Goal: Information Seeking & Learning: Learn about a topic

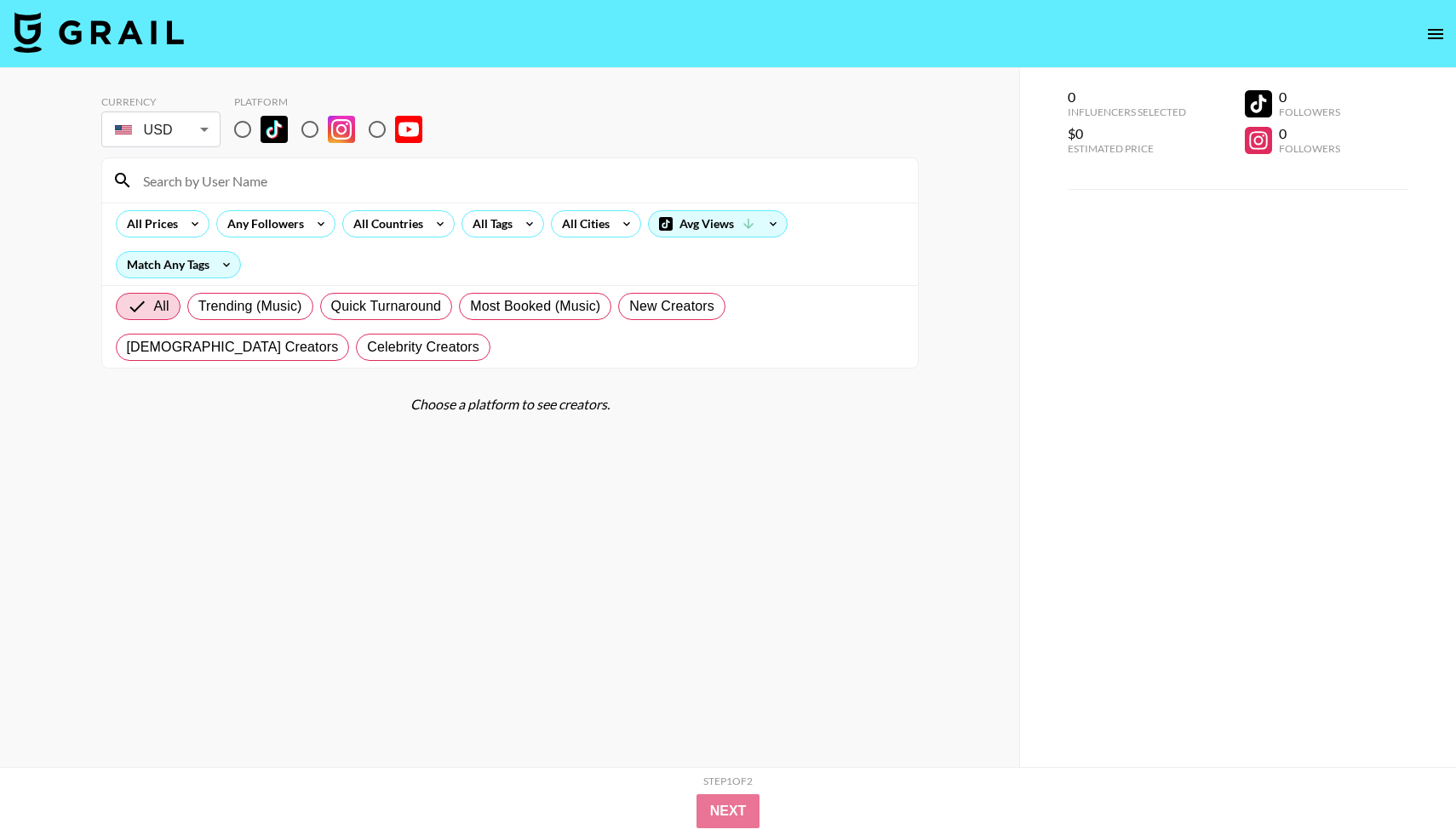
click at [239, 126] on input "radio" at bounding box center [243, 128] width 35 height 35
radio input "true"
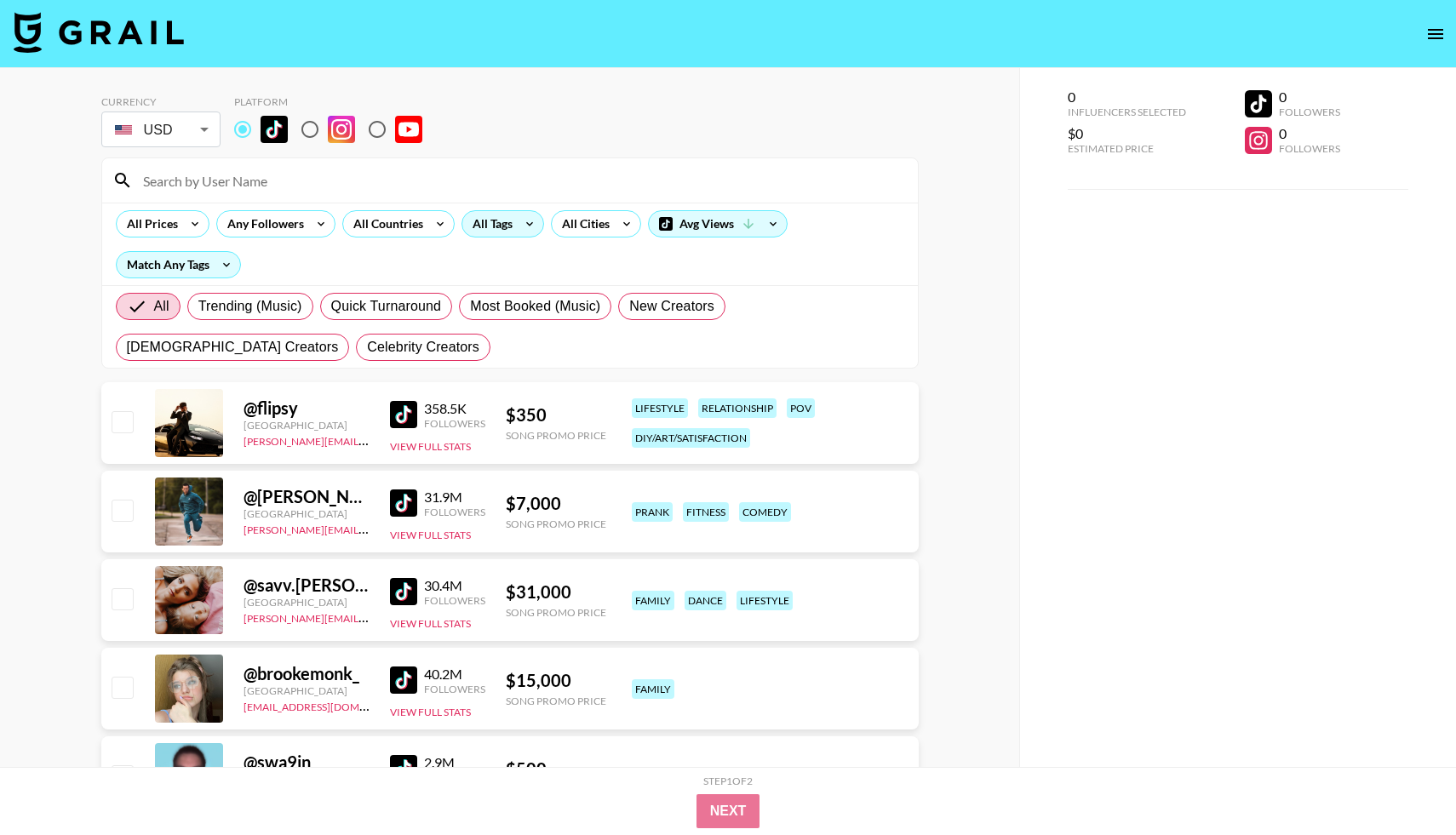
click at [488, 220] on div "All Tags" at bounding box center [489, 223] width 54 height 26
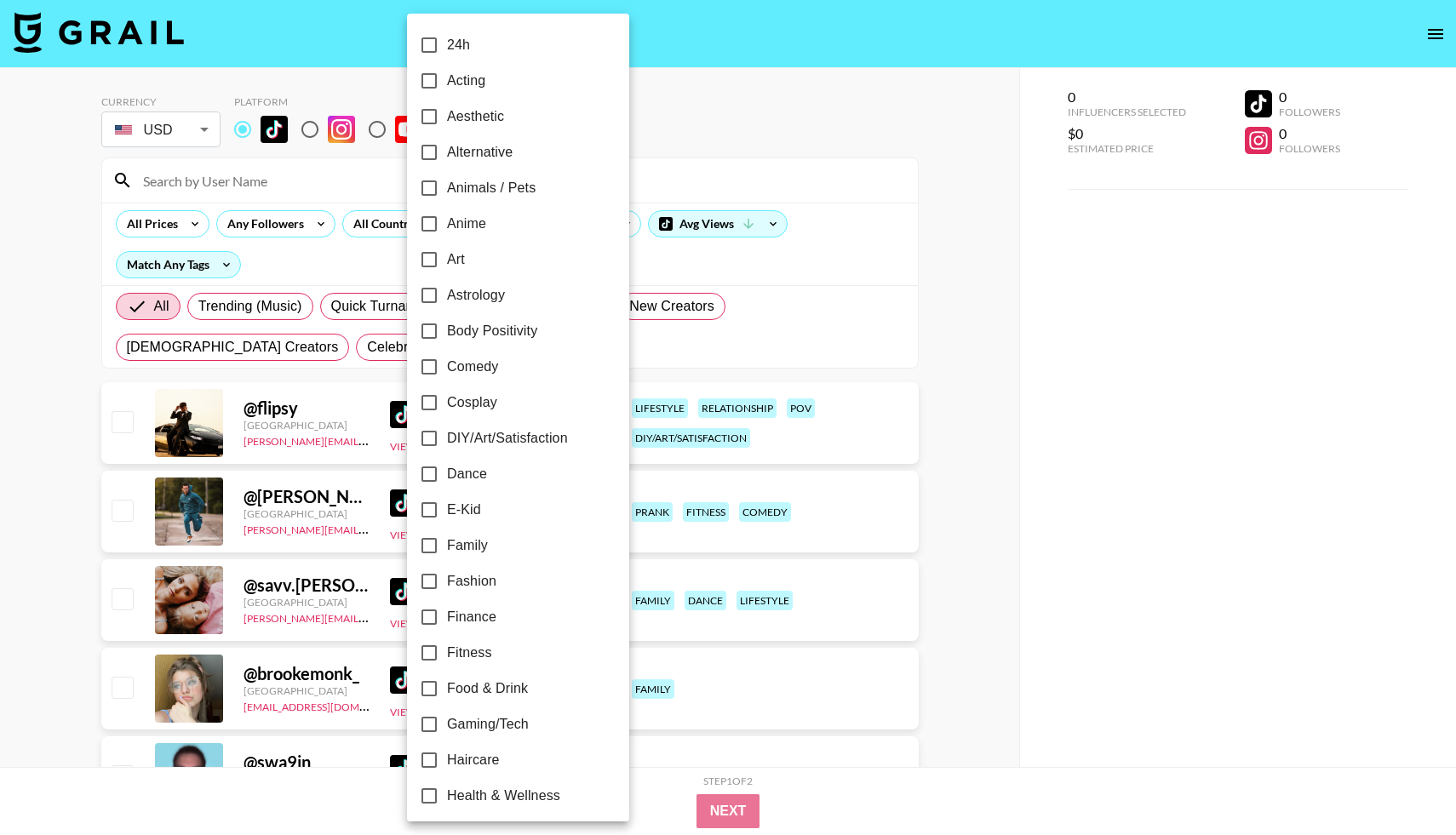
click at [499, 299] on span "Astrology" at bounding box center [475, 295] width 58 height 20
click at [447, 299] on input "Astrology" at bounding box center [428, 295] width 35 height 35
checkbox input "true"
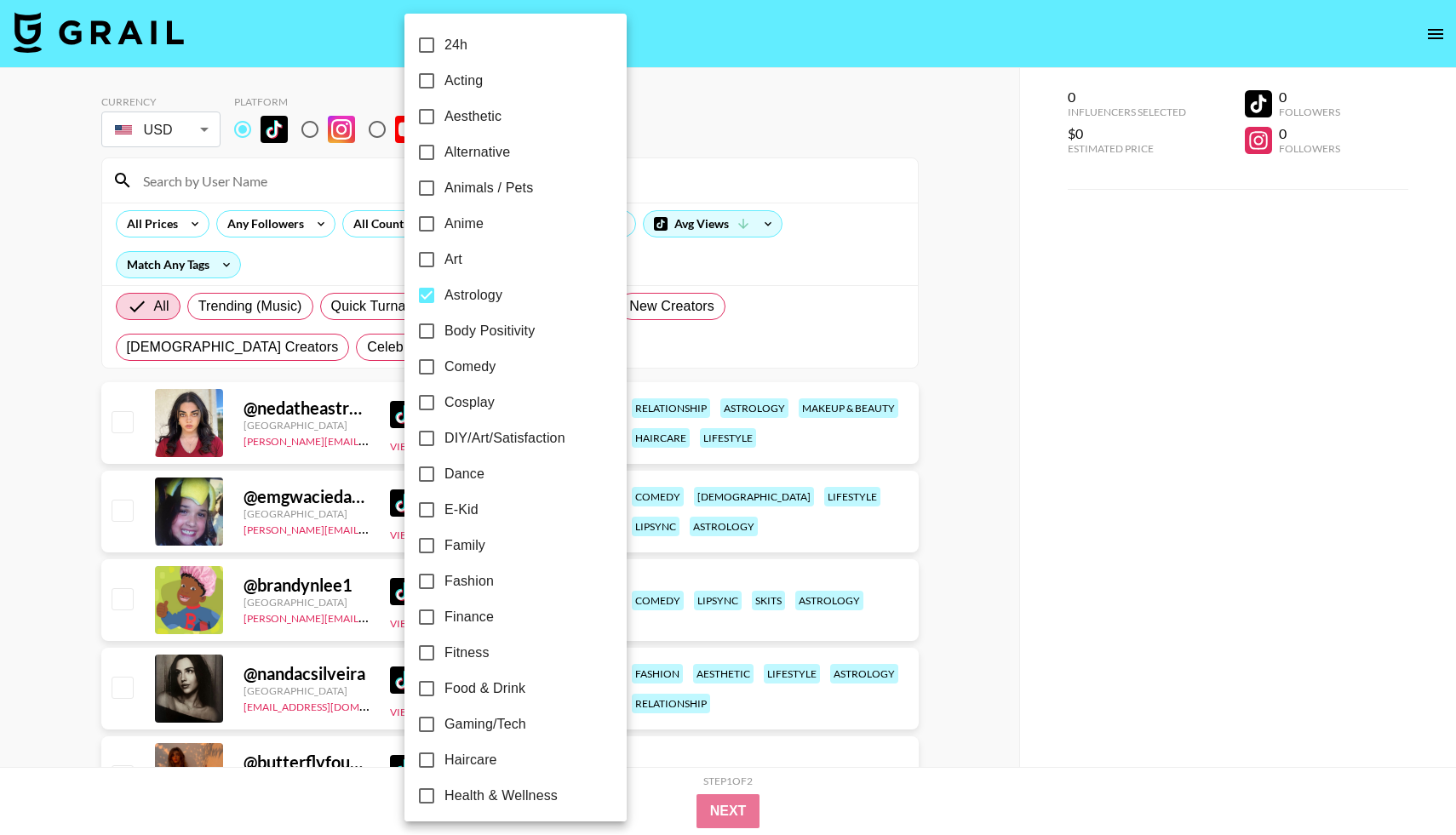
click at [473, 110] on span "Aesthetic" at bounding box center [474, 116] width 58 height 20
click at [445, 110] on input "Aesthetic" at bounding box center [426, 116] width 35 height 35
checkbox input "true"
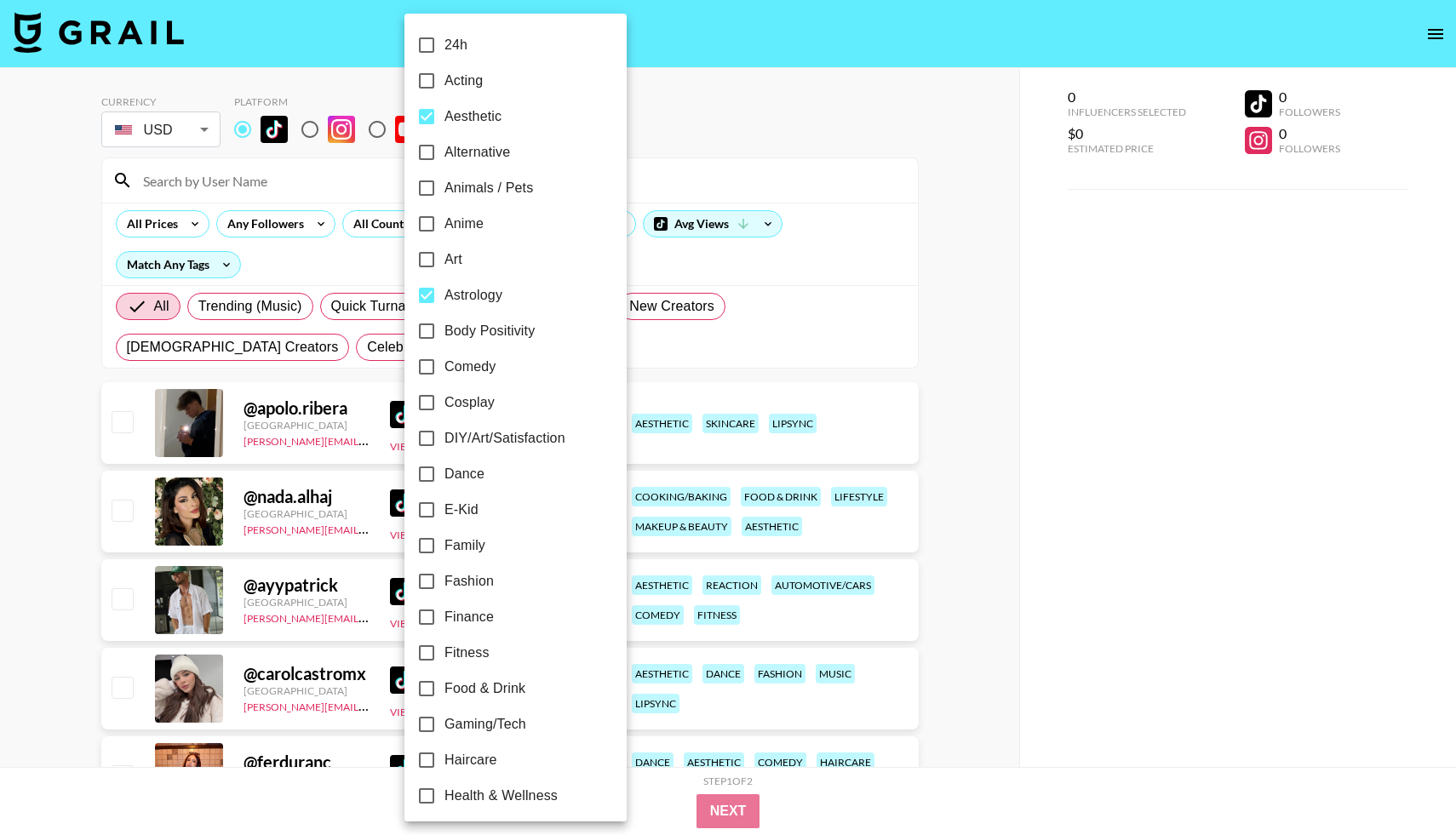
click at [728, 324] on div at bounding box center [728, 417] width 1456 height 835
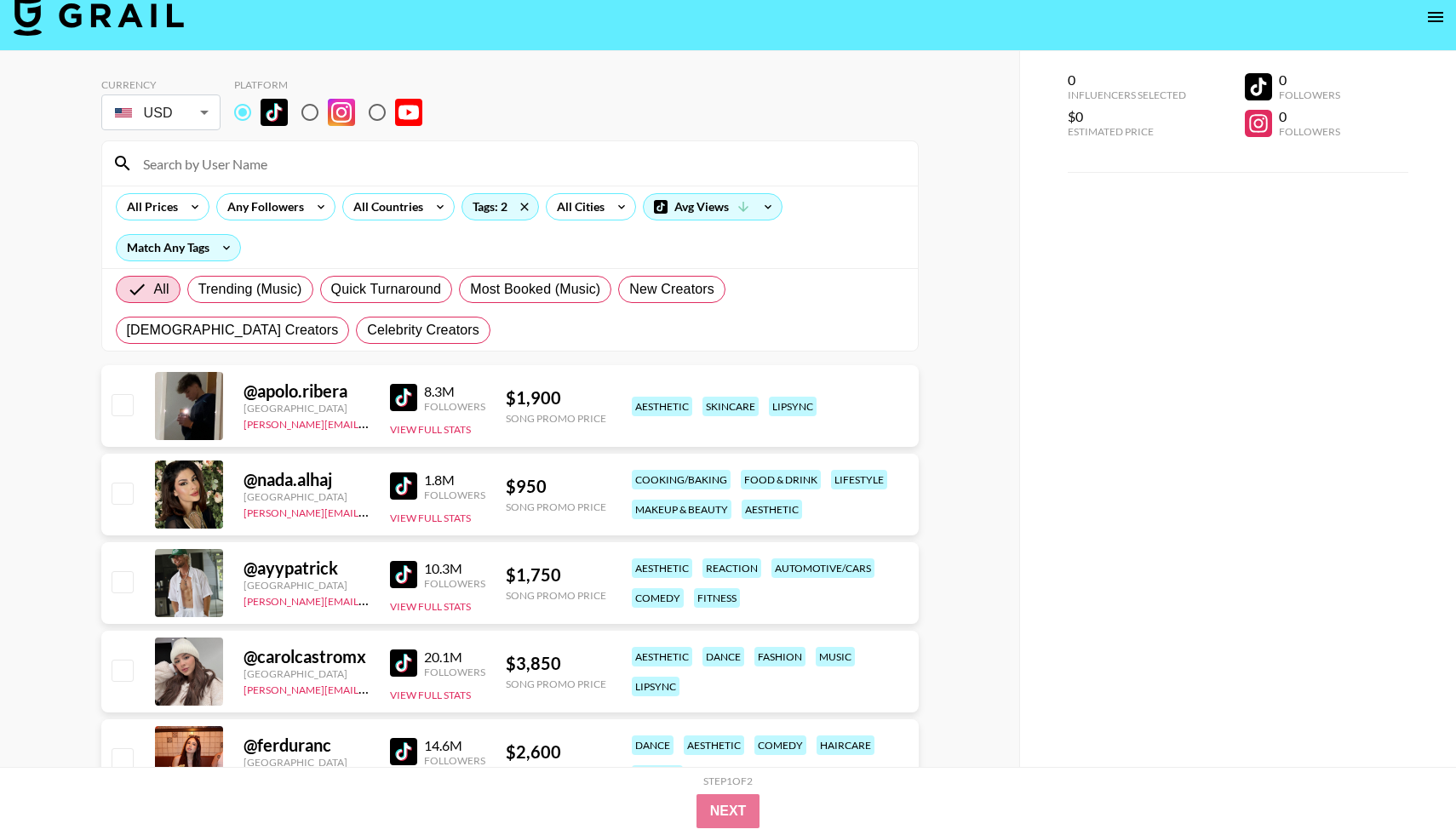
scroll to position [27, 0]
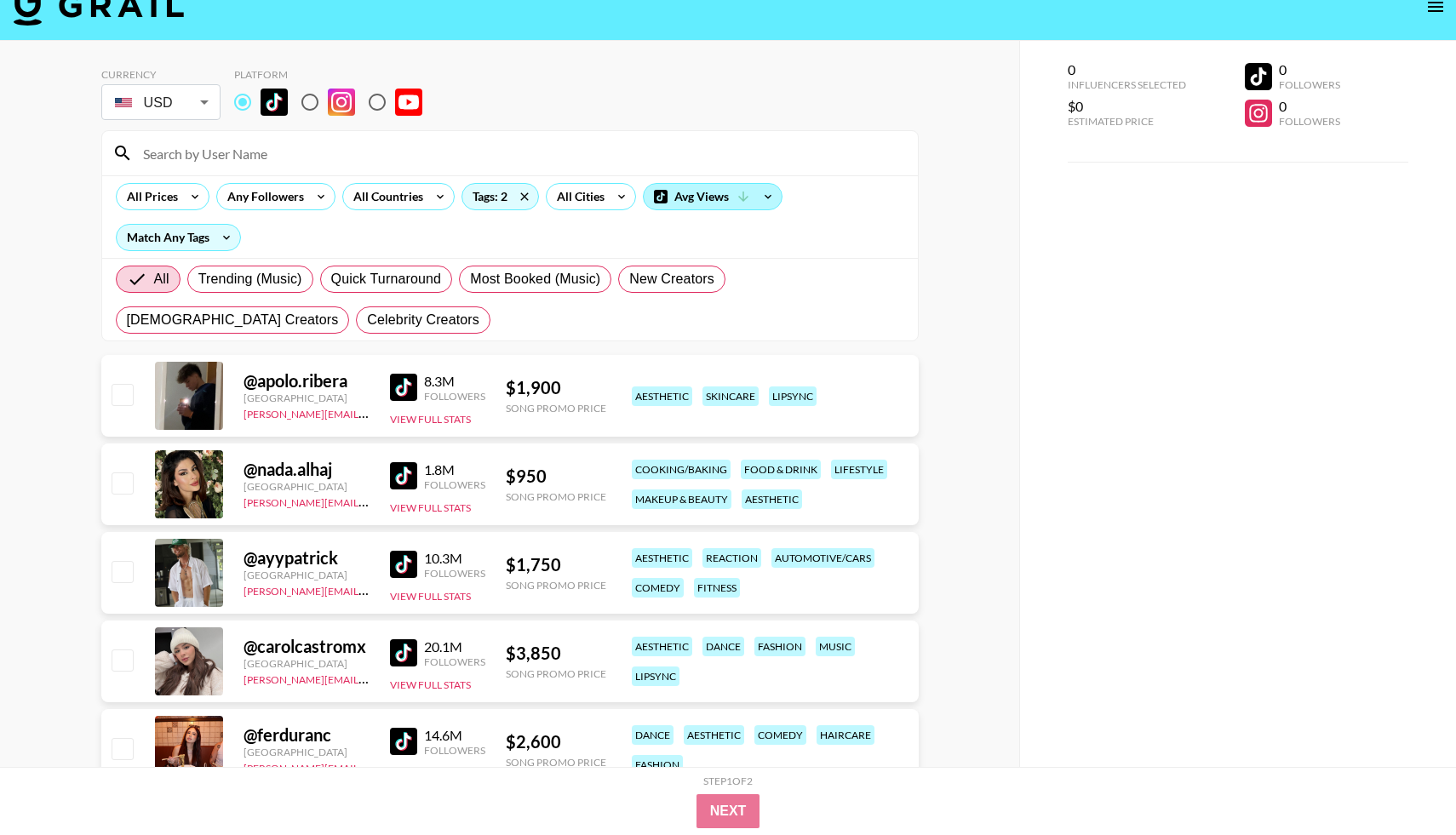
click at [663, 198] on span at bounding box center [660, 197] width 13 height 13
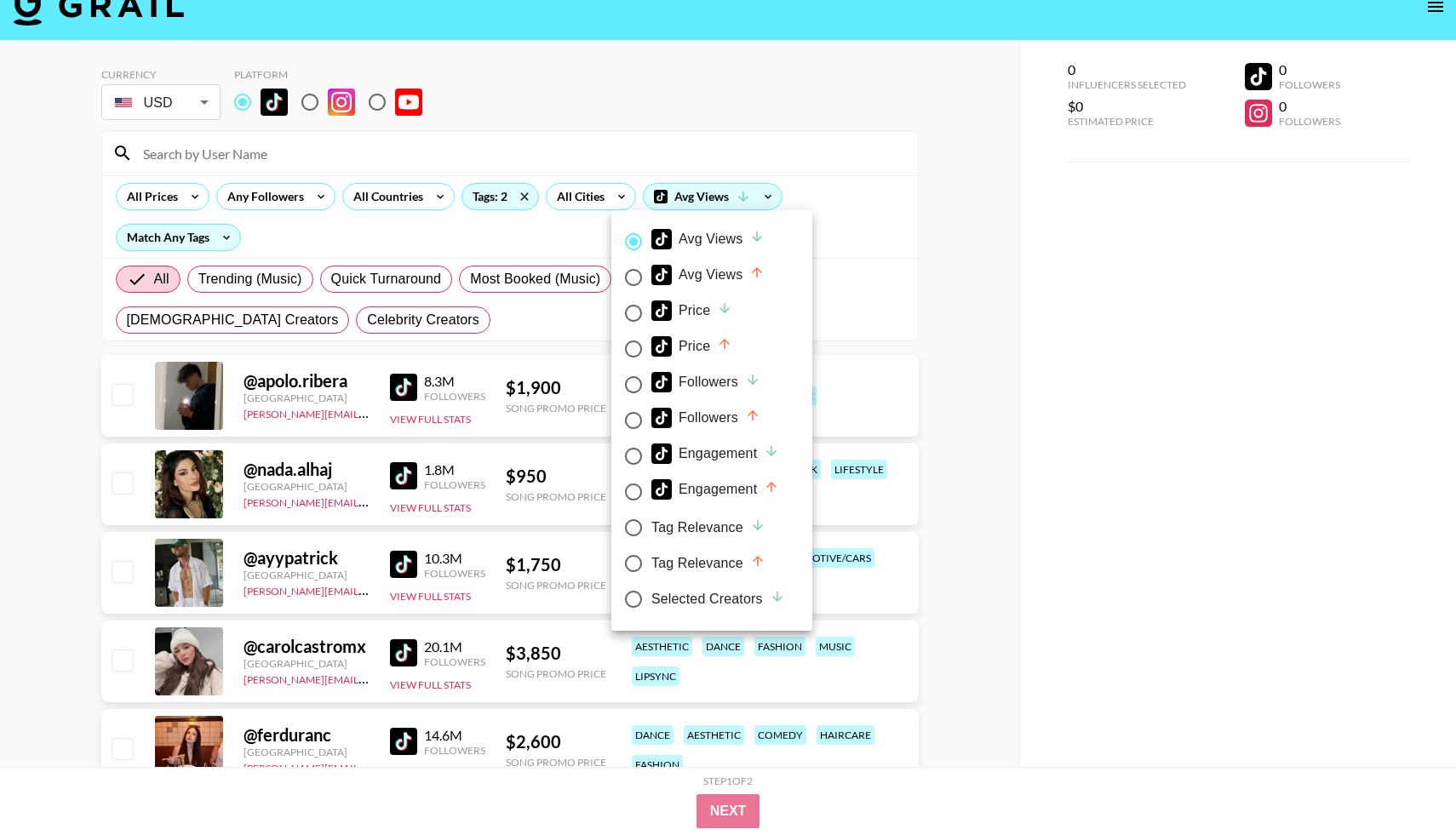
click at [688, 340] on div "Price" at bounding box center [692, 346] width 81 height 20
click at [652, 340] on input "Price" at bounding box center [633, 349] width 35 height 35
radio input "true"
radio input "false"
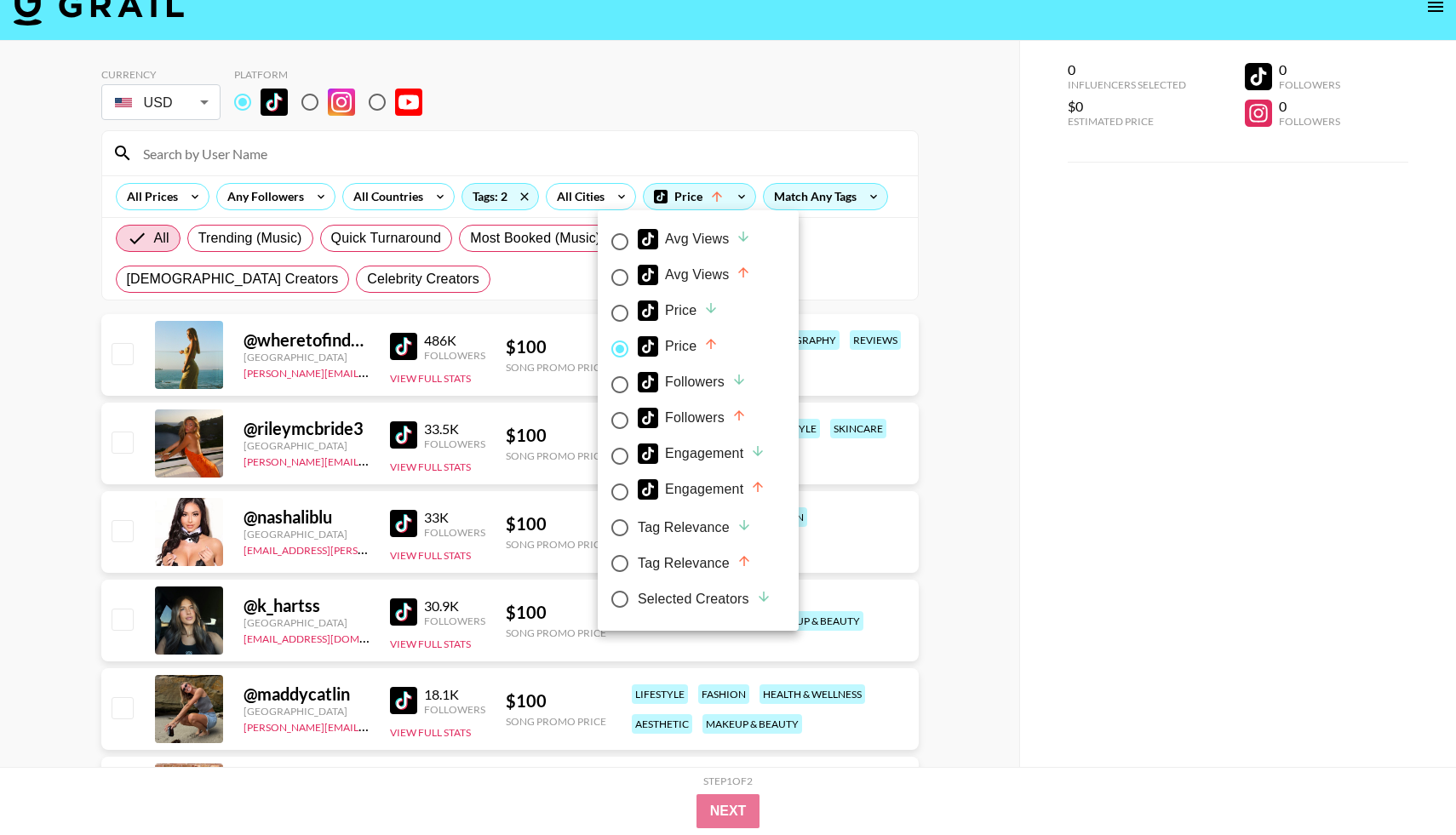
click at [984, 279] on div at bounding box center [728, 417] width 1456 height 835
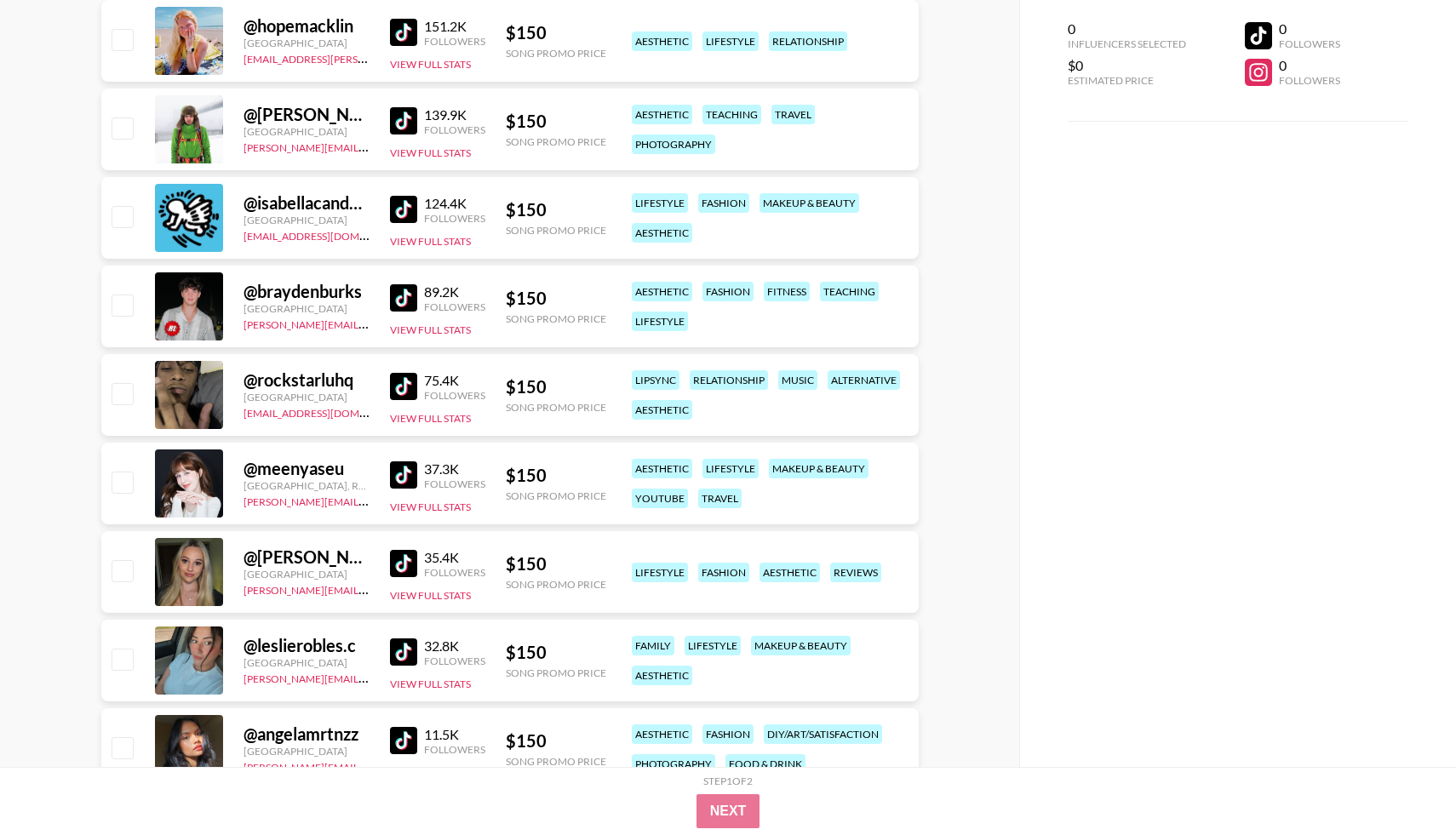
scroll to position [1492, 0]
click at [401, 210] on img at bounding box center [404, 210] width 27 height 27
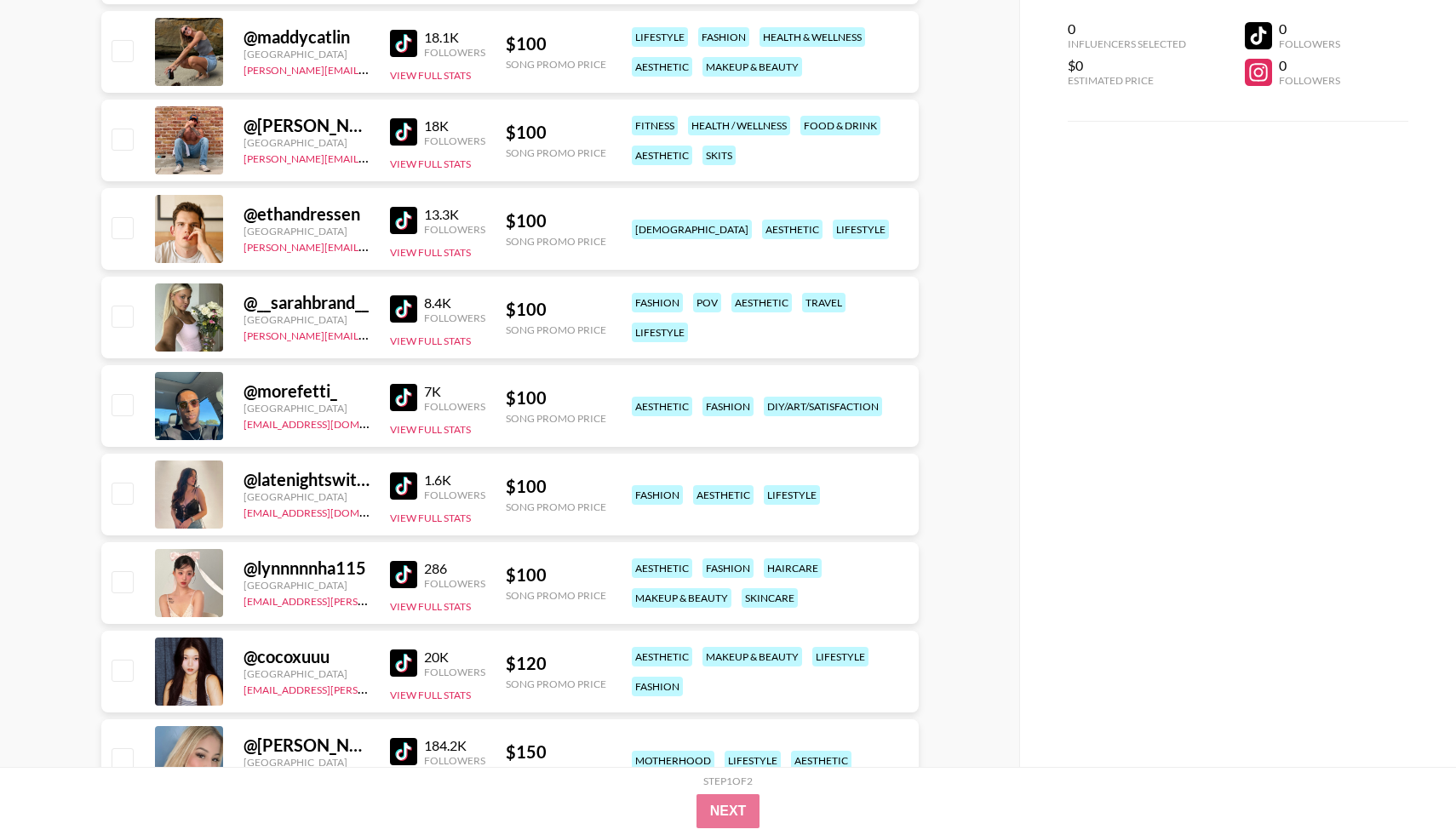
scroll to position [0, 0]
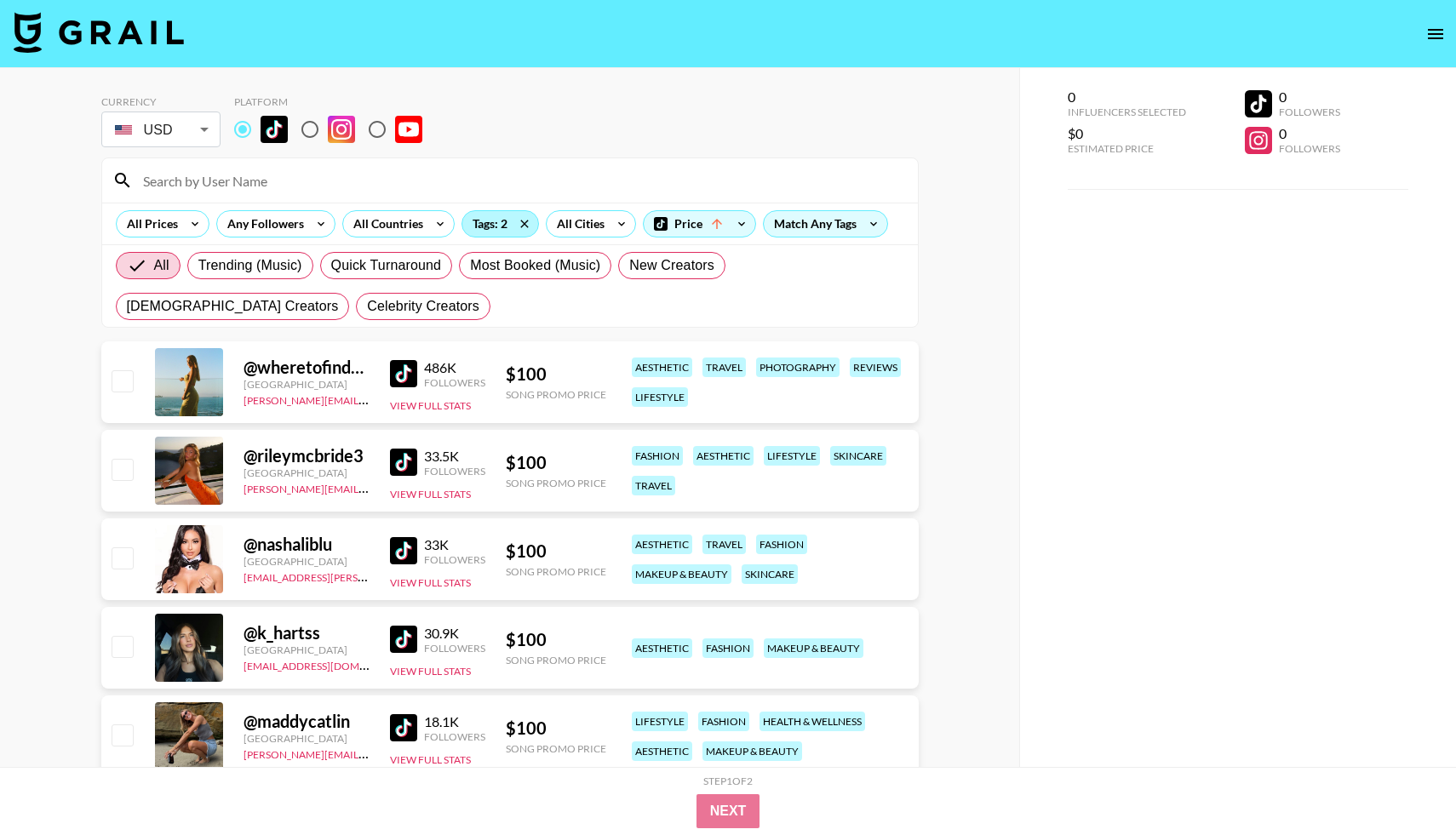
drag, startPoint x: 515, startPoint y: 218, endPoint x: 475, endPoint y: 218, distance: 40.0
click at [475, 218] on div "Tags: 2" at bounding box center [499, 223] width 78 height 27
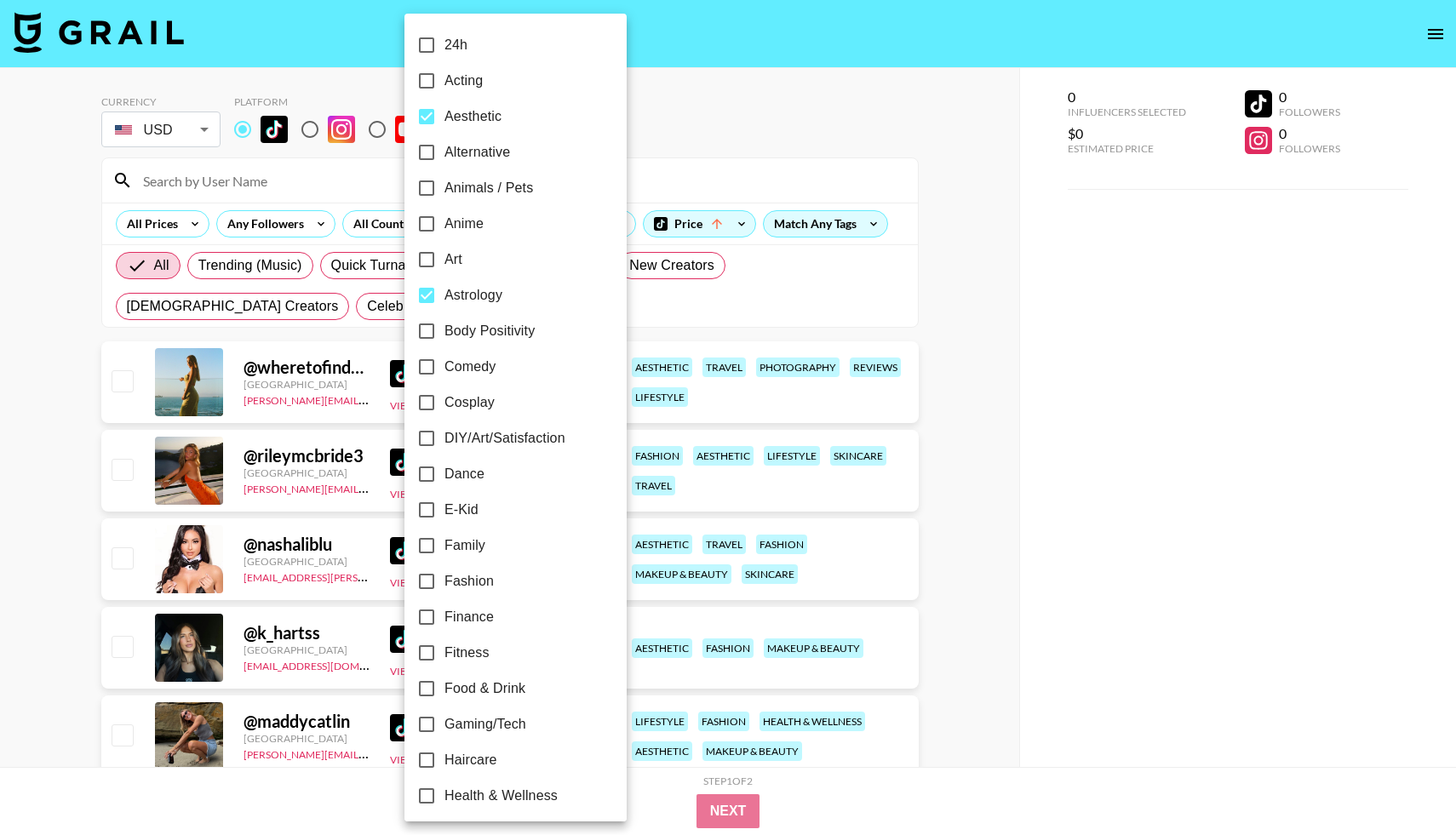
click at [482, 218] on span "Anime" at bounding box center [464, 223] width 39 height 20
click at [445, 218] on input "Anime" at bounding box center [426, 223] width 35 height 35
click at [478, 233] on span "Anime" at bounding box center [464, 223] width 39 height 20
click at [445, 233] on input "Anime" at bounding box center [426, 223] width 35 height 35
checkbox input "false"
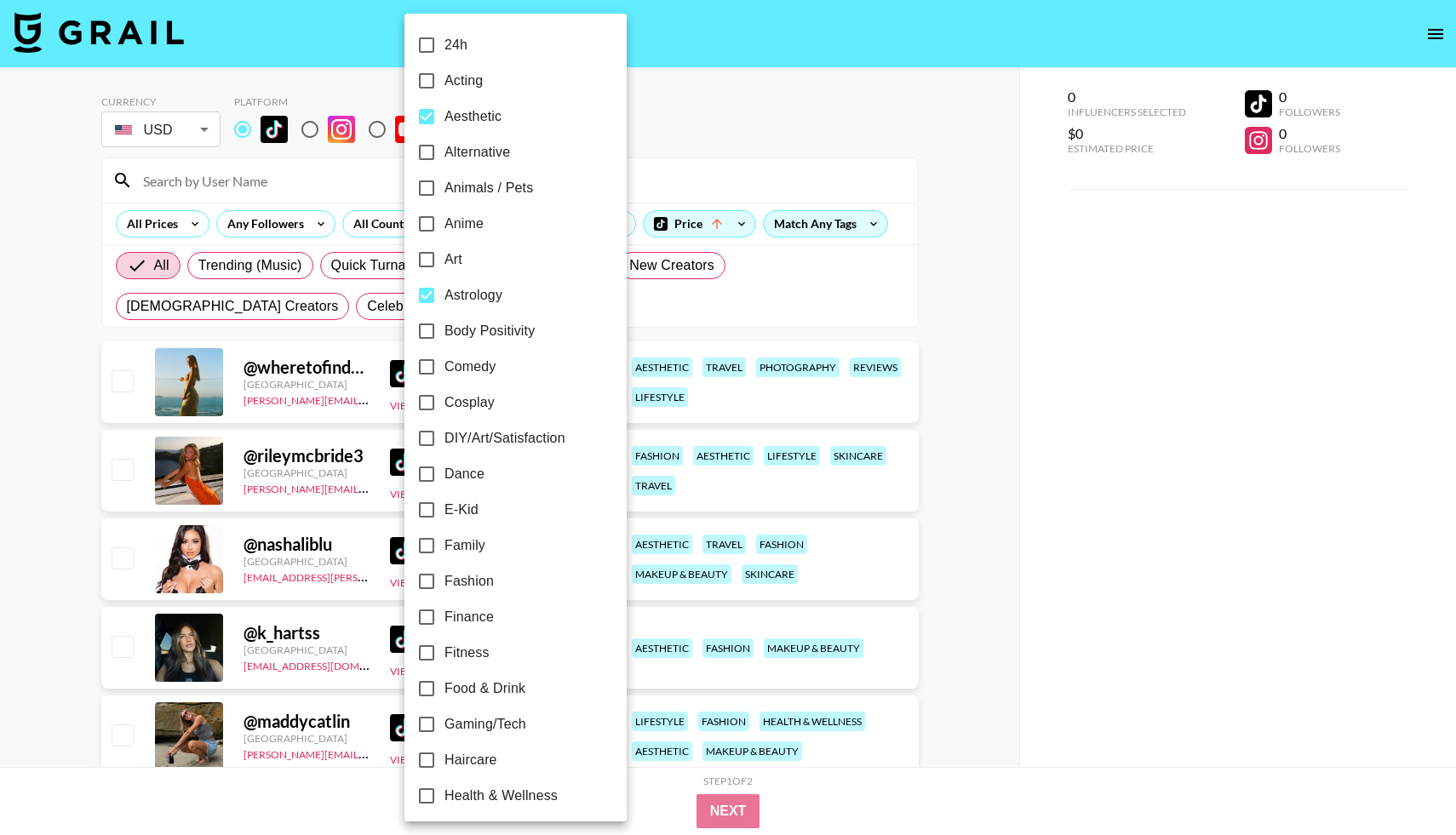
click at [488, 126] on span "Aesthetic" at bounding box center [474, 116] width 58 height 20
click at [445, 126] on input "Aesthetic" at bounding box center [426, 116] width 35 height 35
checkbox input "false"
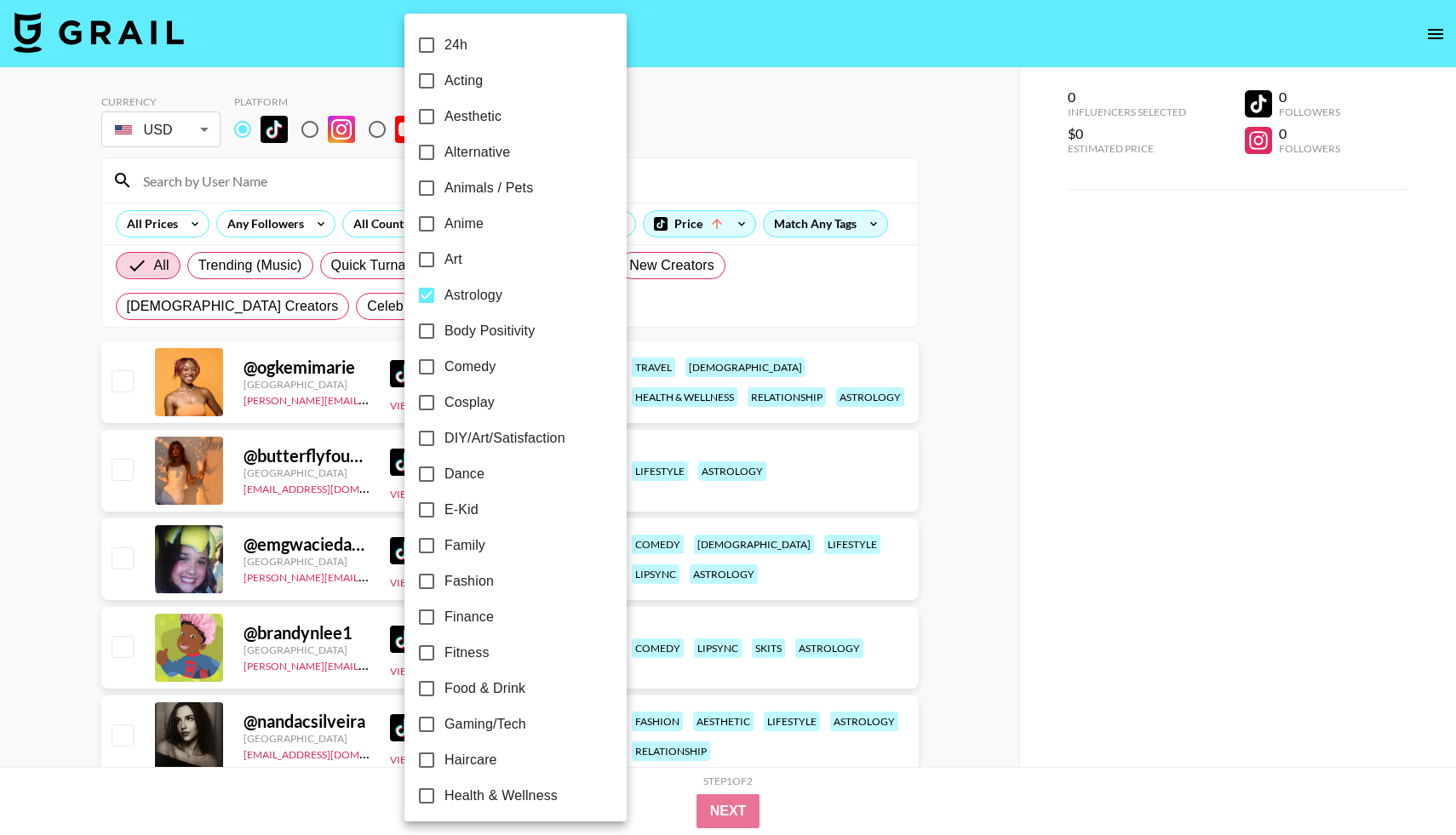
click at [472, 226] on span "Anime" at bounding box center [464, 223] width 39 height 20
click at [445, 226] on input "Anime" at bounding box center [426, 223] width 35 height 35
checkbox input "true"
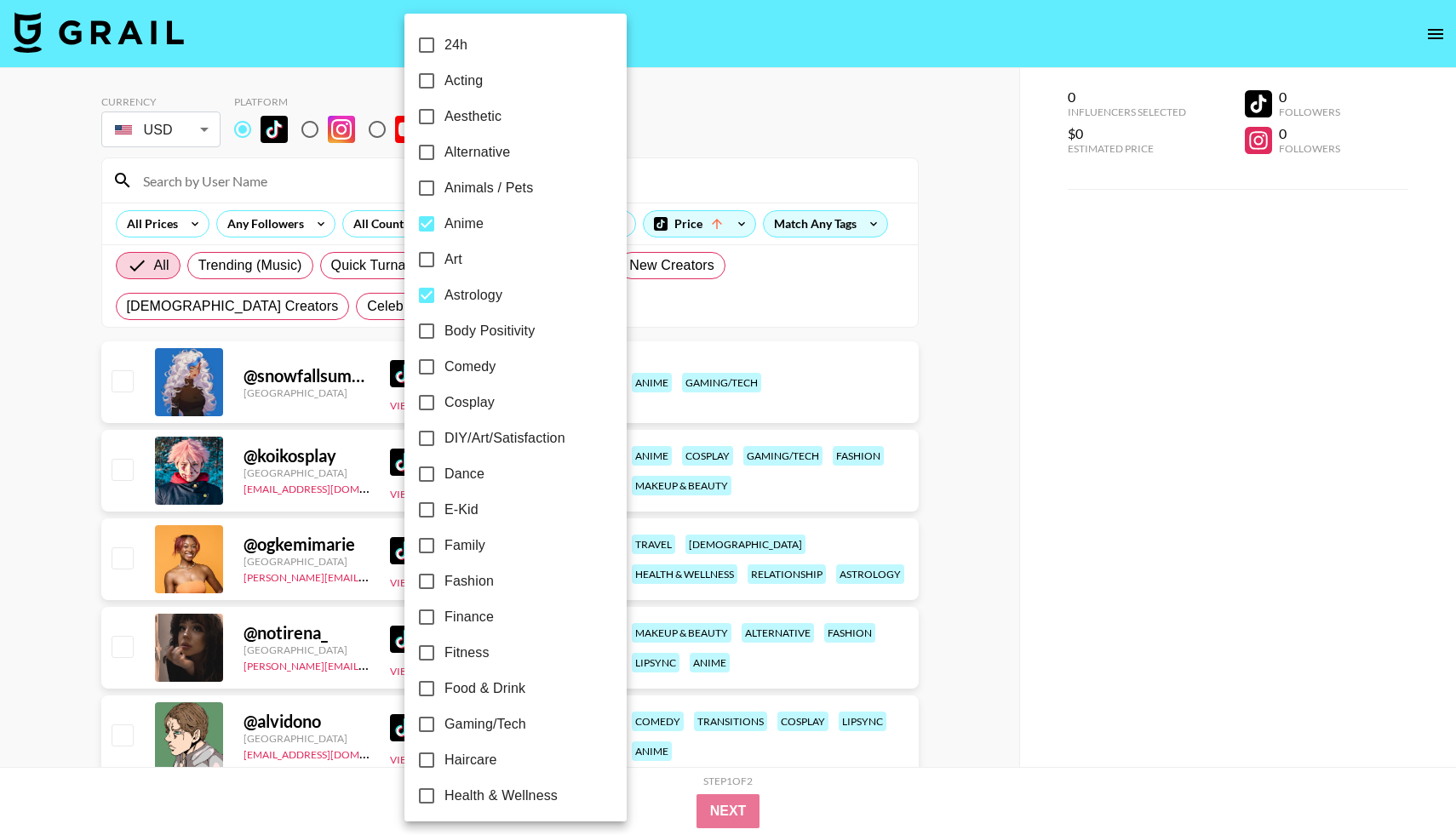
click at [758, 87] on div at bounding box center [728, 417] width 1456 height 835
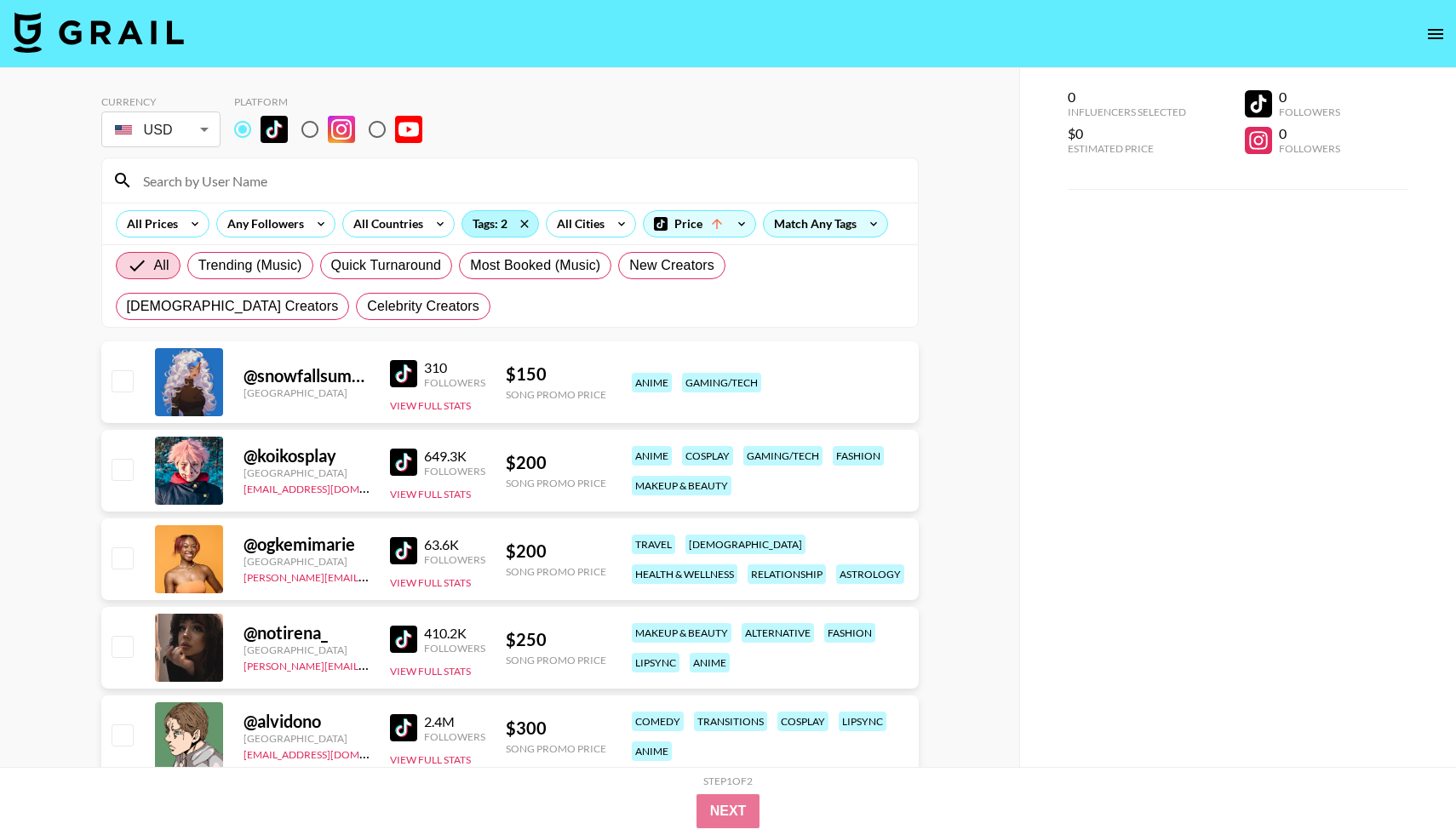
click at [474, 226] on div "Tags: 2" at bounding box center [499, 223] width 76 height 26
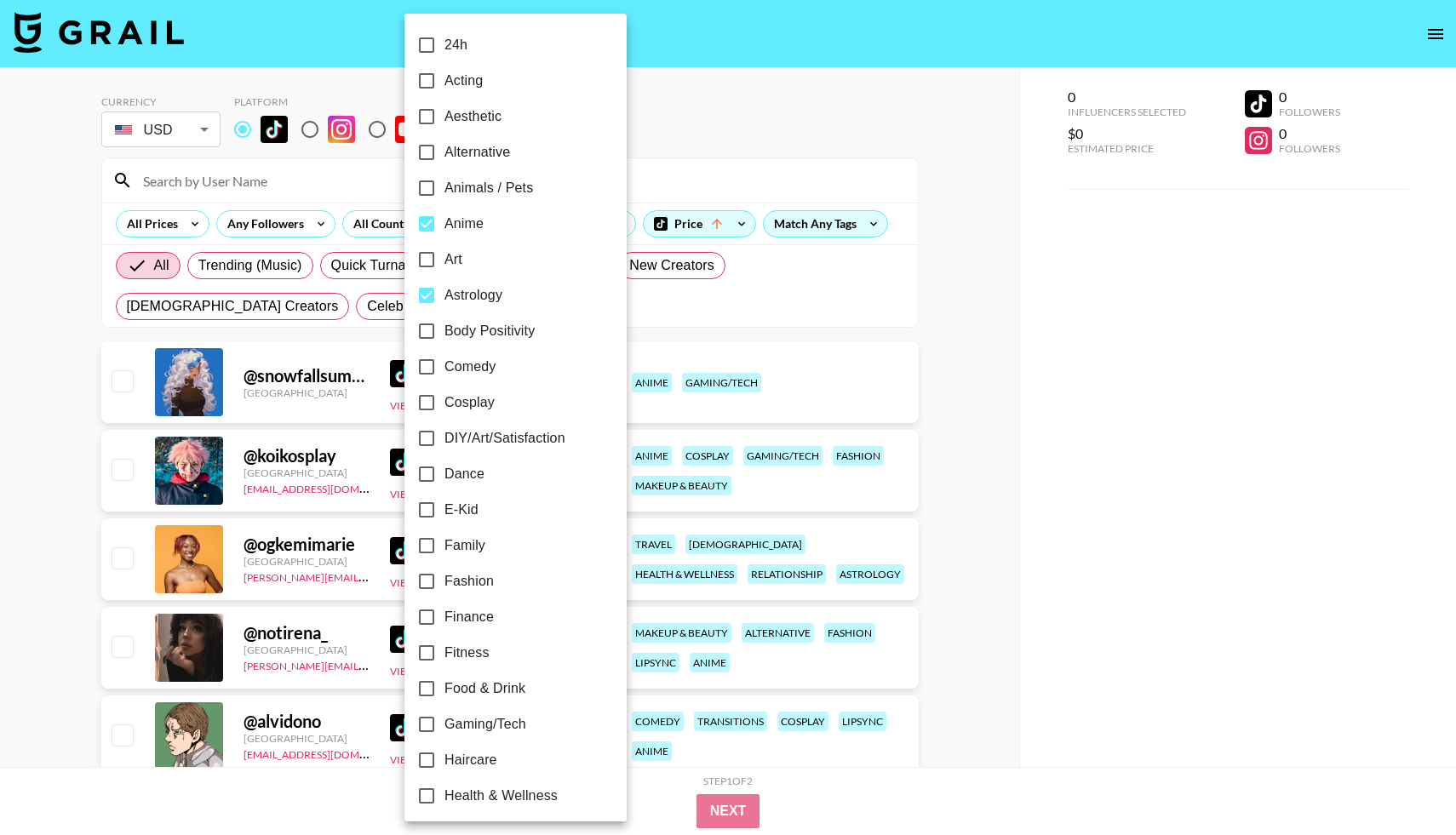
click at [469, 230] on span "Anime" at bounding box center [464, 223] width 39 height 20
click at [445, 230] on input "Anime" at bounding box center [426, 223] width 35 height 35
checkbox input "false"
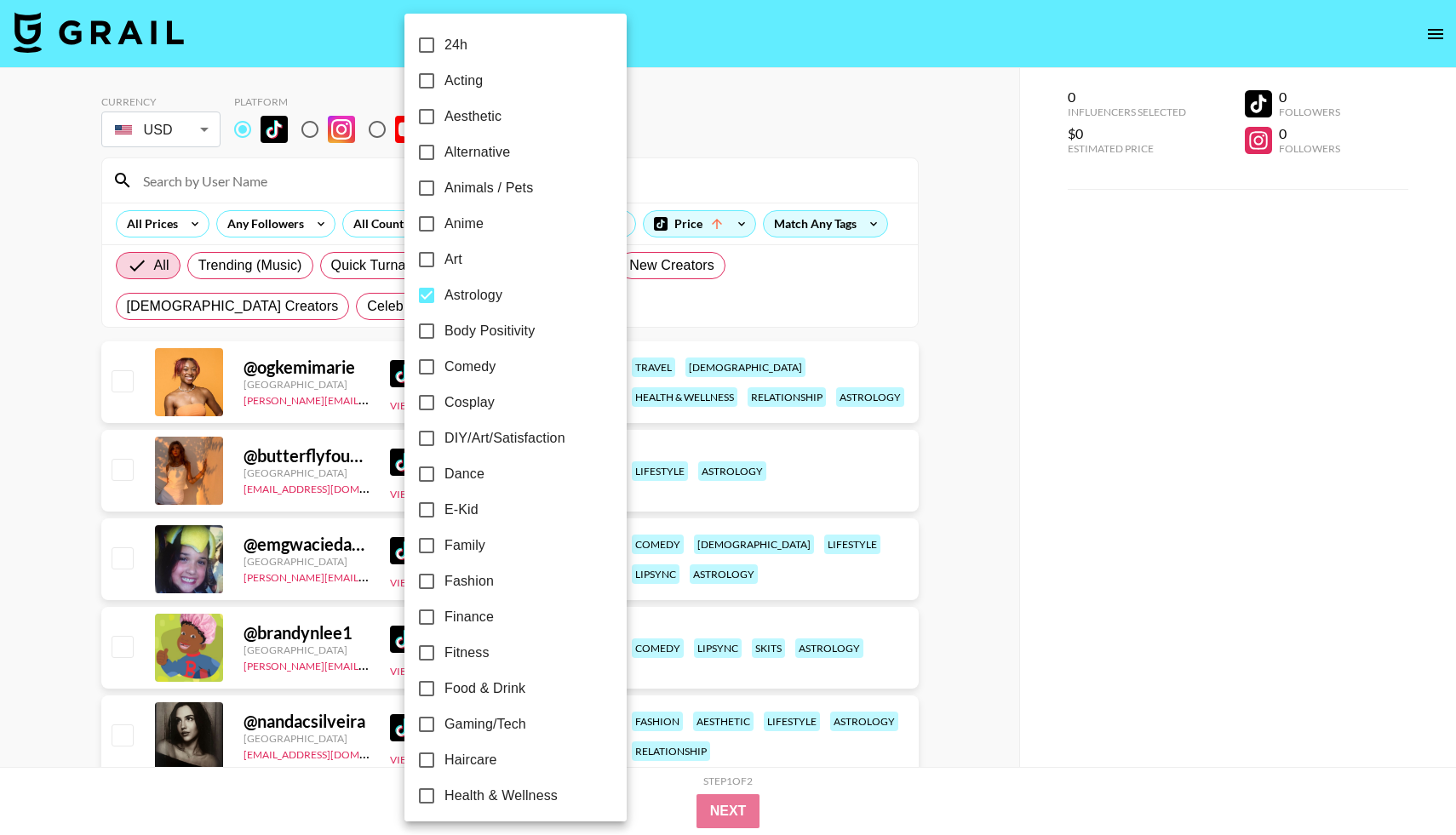
click at [685, 143] on div at bounding box center [728, 417] width 1456 height 835
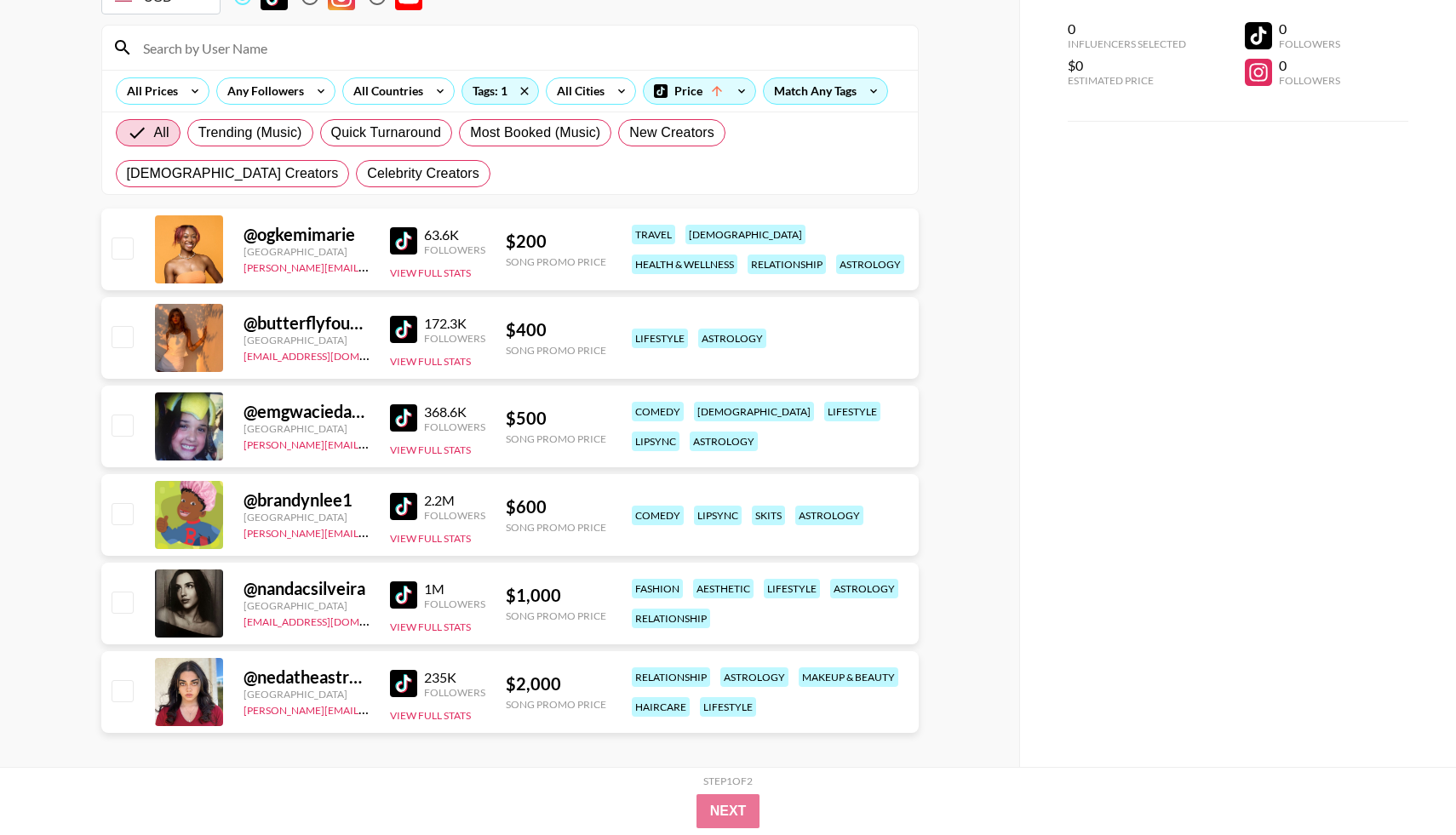
scroll to position [147, 0]
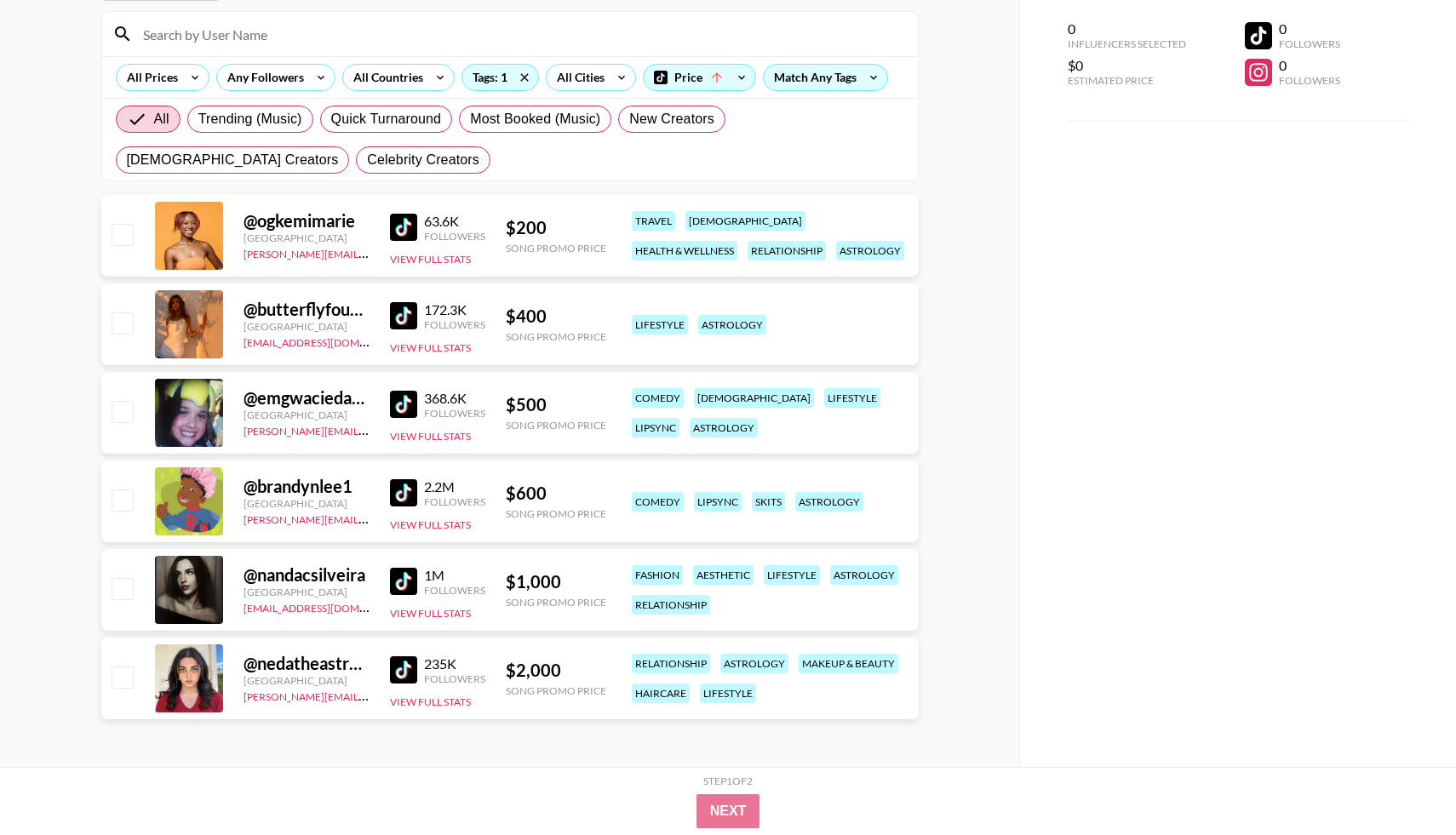
click at [401, 311] on img at bounding box center [404, 315] width 27 height 27
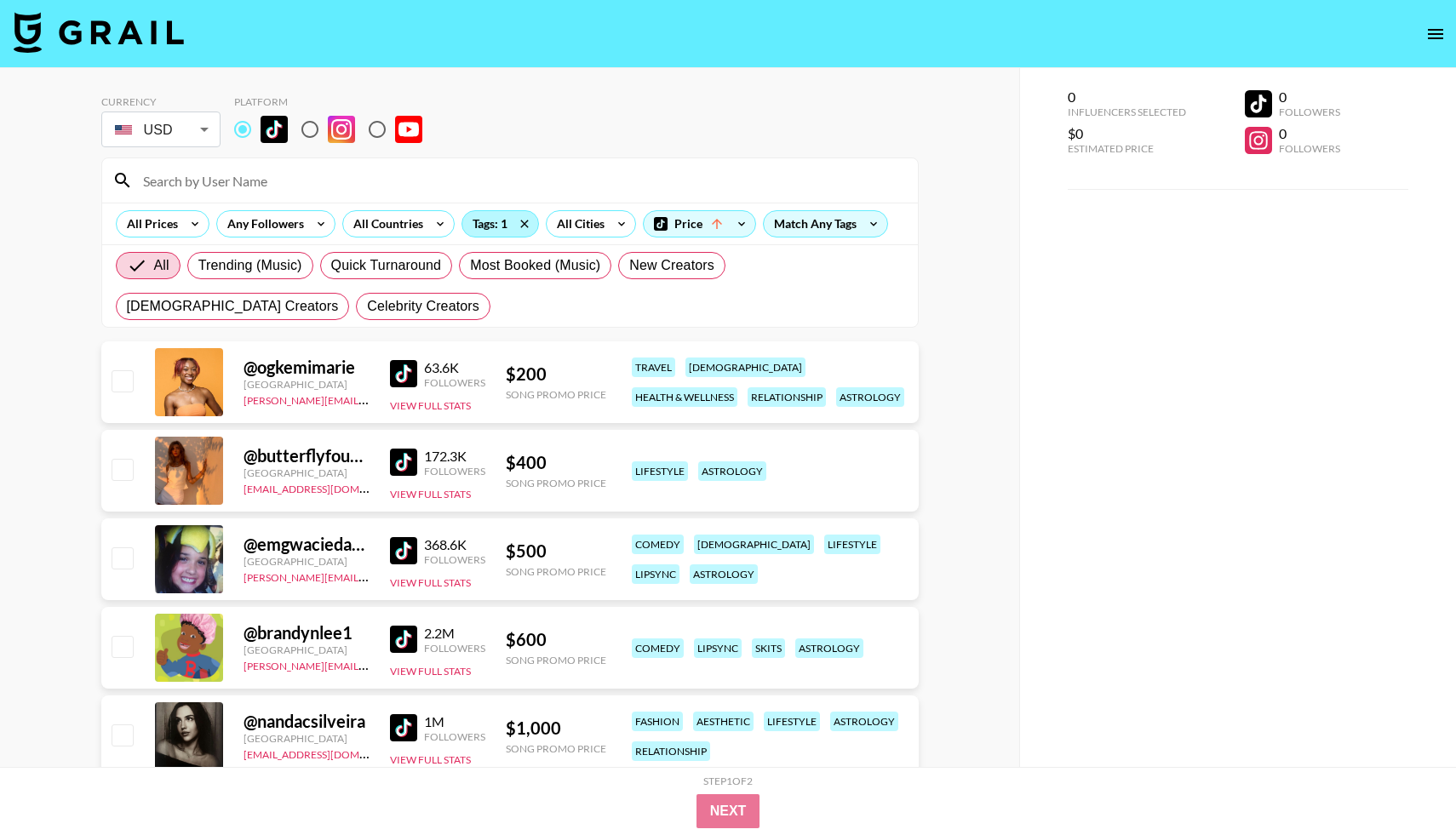
click at [497, 217] on div "Tags: 1" at bounding box center [499, 223] width 76 height 26
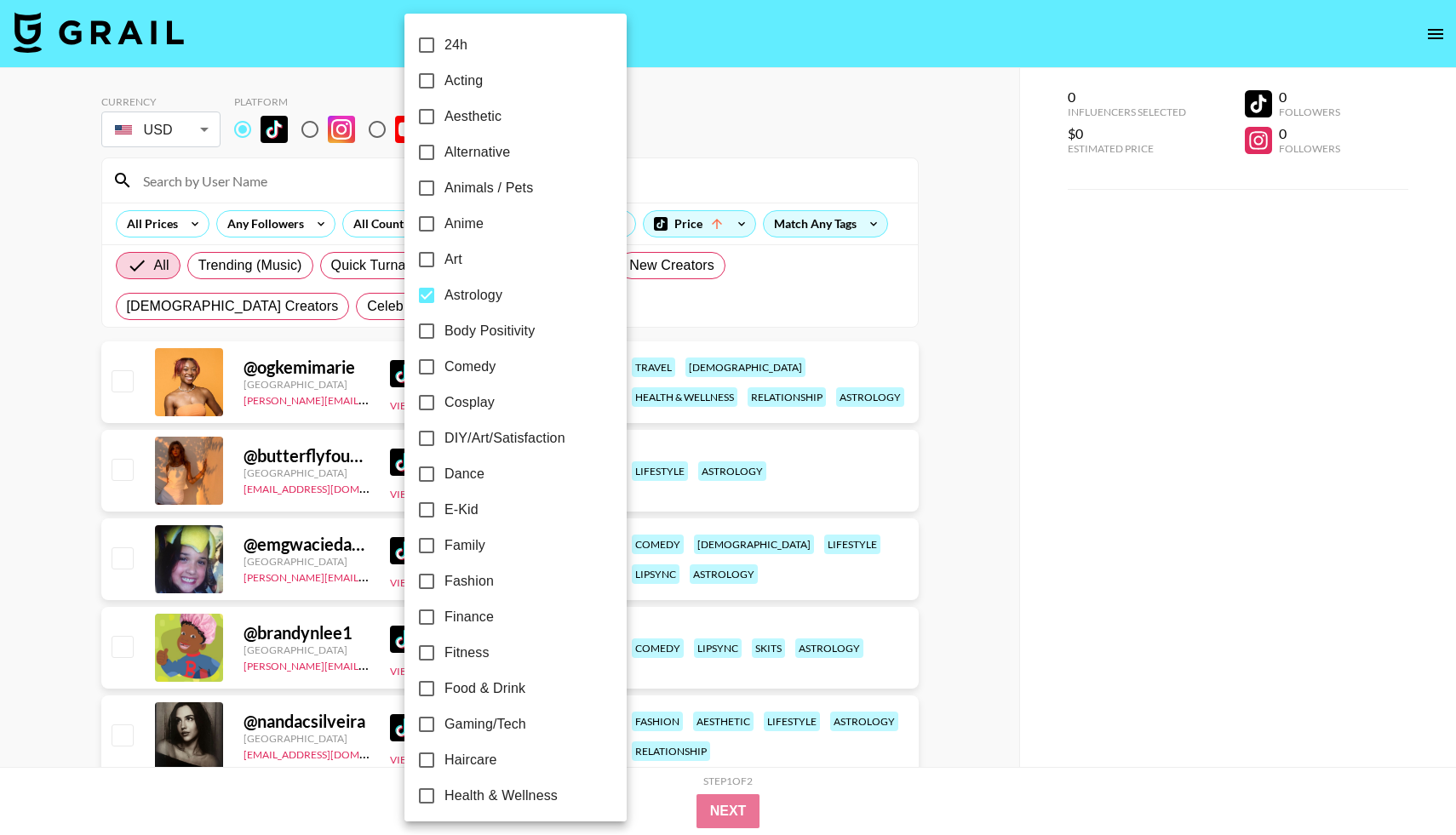
click at [428, 441] on input "DIY/Art/Satisfaction" at bounding box center [426, 438] width 35 height 35
checkbox input "true"
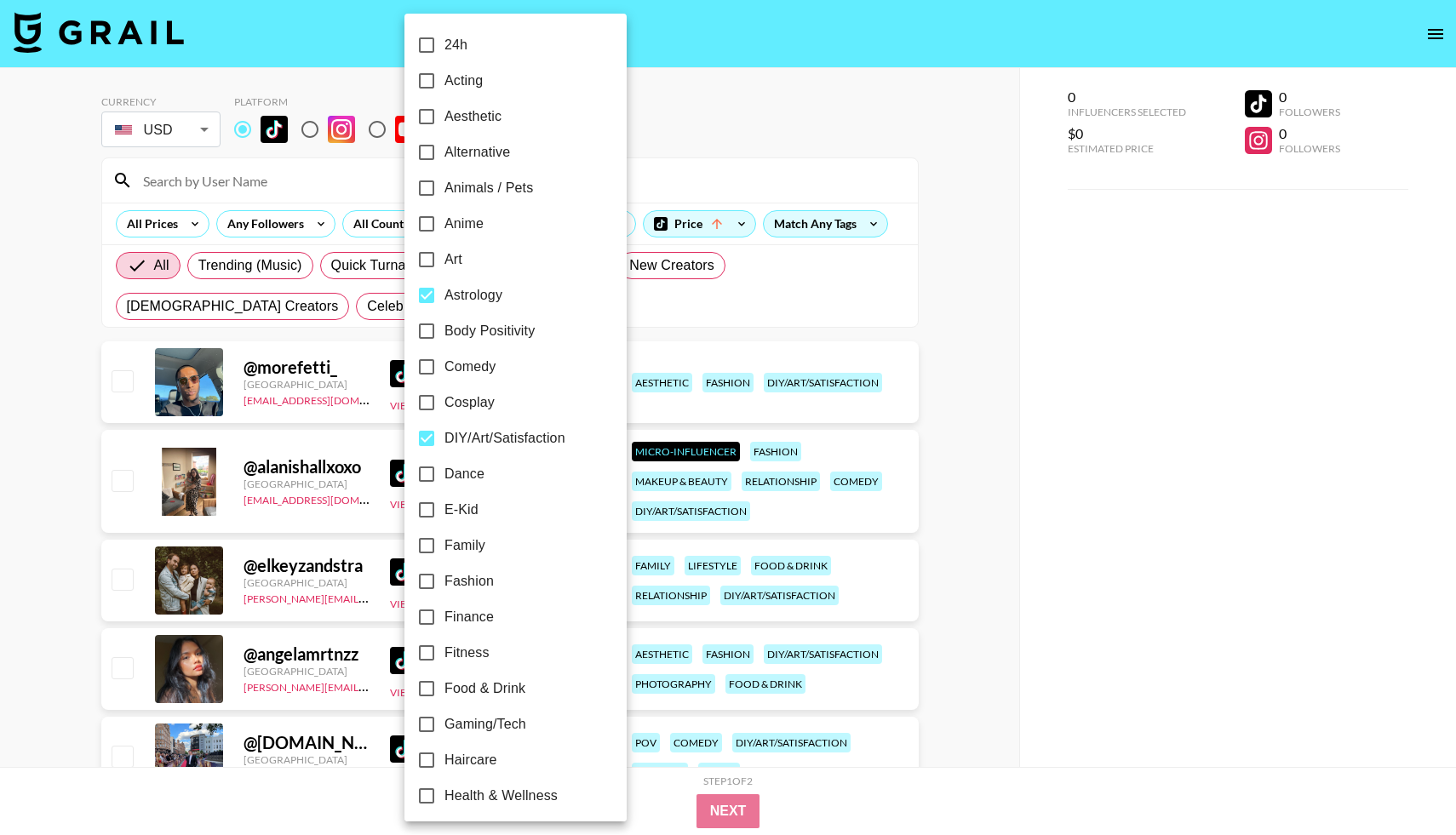
click at [434, 292] on input "Astrology" at bounding box center [426, 295] width 35 height 35
checkbox input "false"
click at [378, 316] on div at bounding box center [728, 417] width 1456 height 835
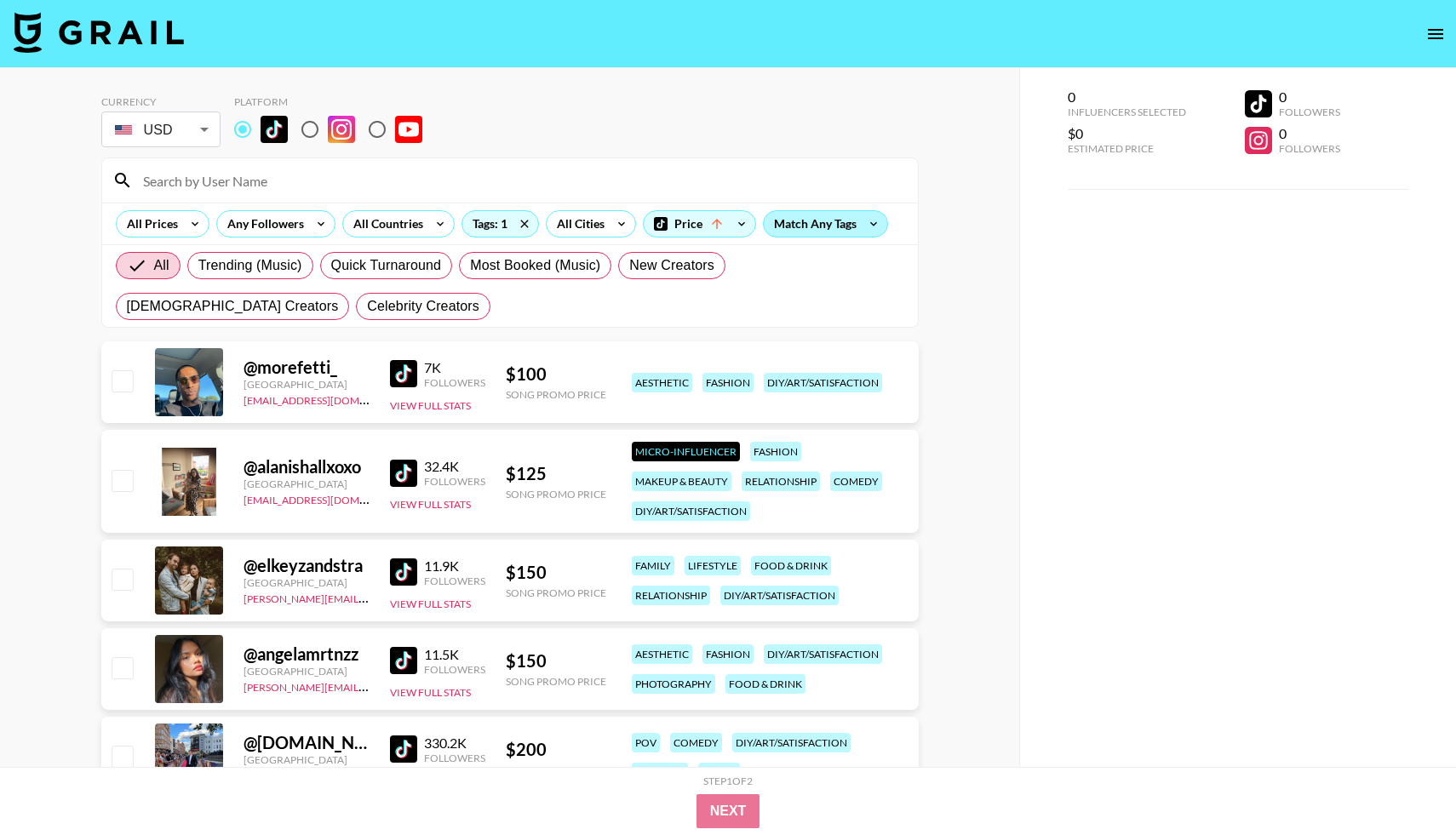
click at [774, 222] on div "Match Any Tags" at bounding box center [825, 223] width 124 height 26
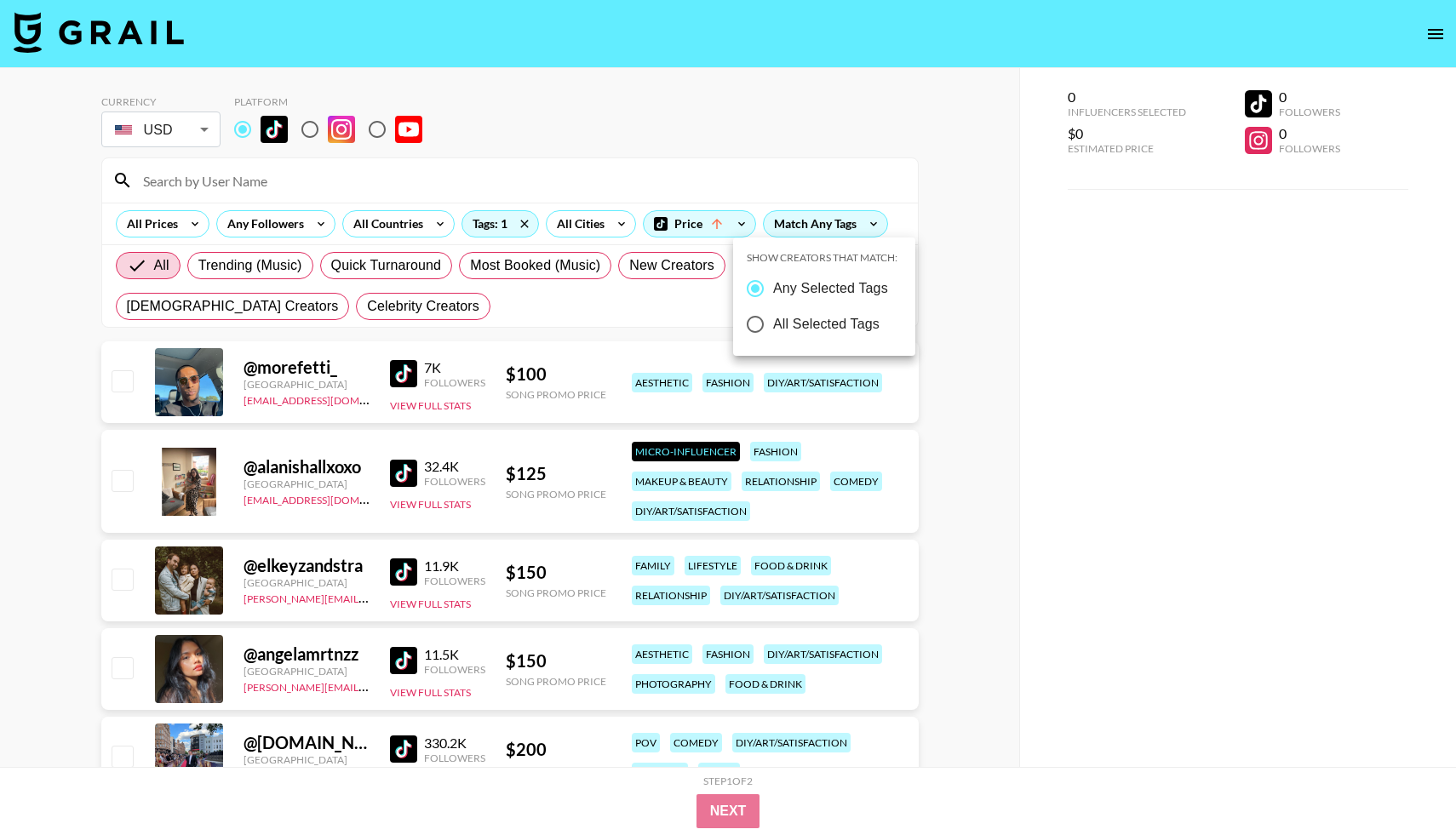
click at [791, 317] on span "All Selected Tags" at bounding box center [826, 324] width 106 height 20
click at [774, 317] on input "All Selected Tags" at bounding box center [754, 324] width 35 height 35
radio input "true"
radio input "false"
click at [974, 308] on div at bounding box center [728, 417] width 1456 height 835
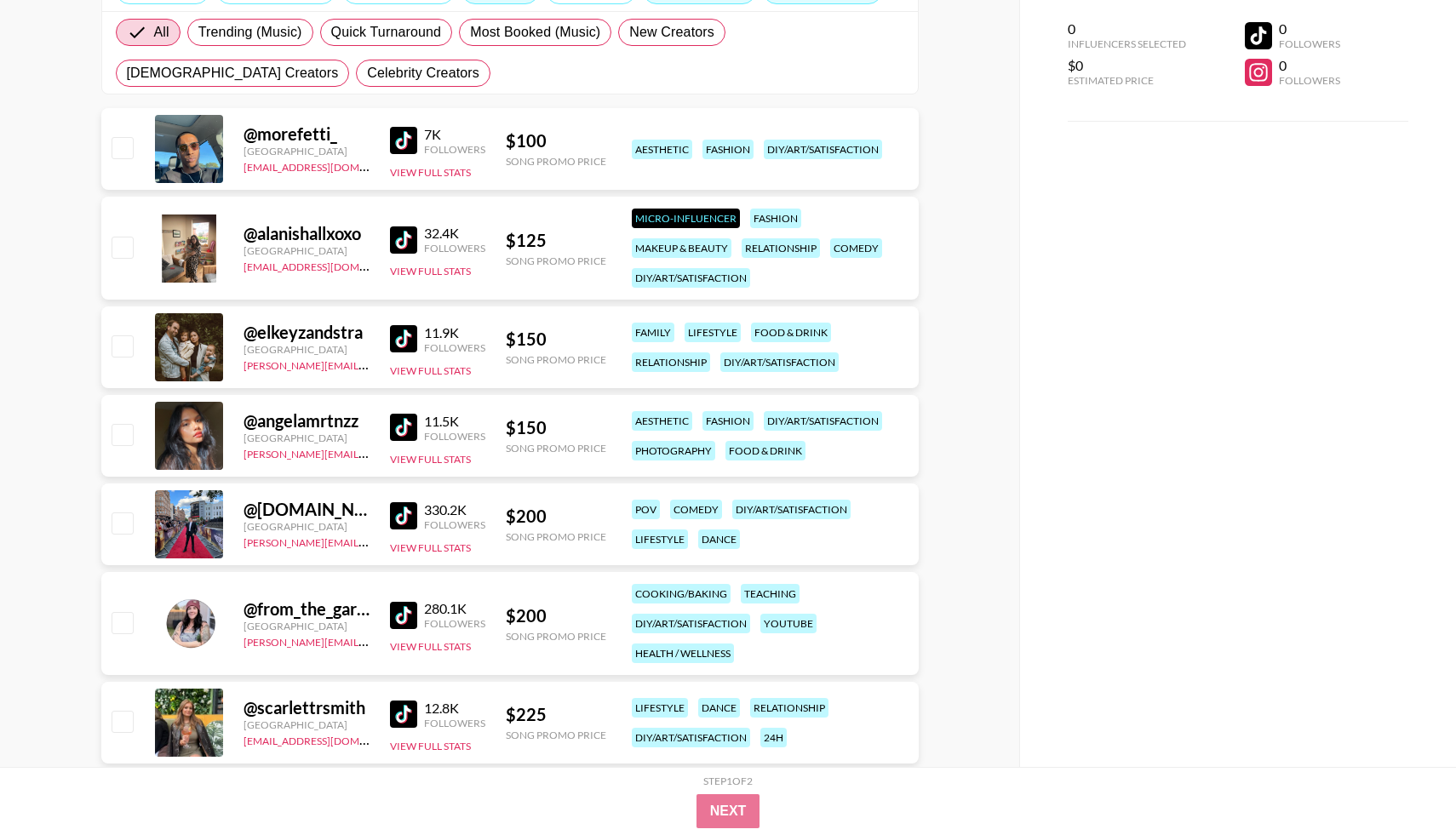
scroll to position [234, 0]
click at [406, 429] on img at bounding box center [404, 427] width 27 height 27
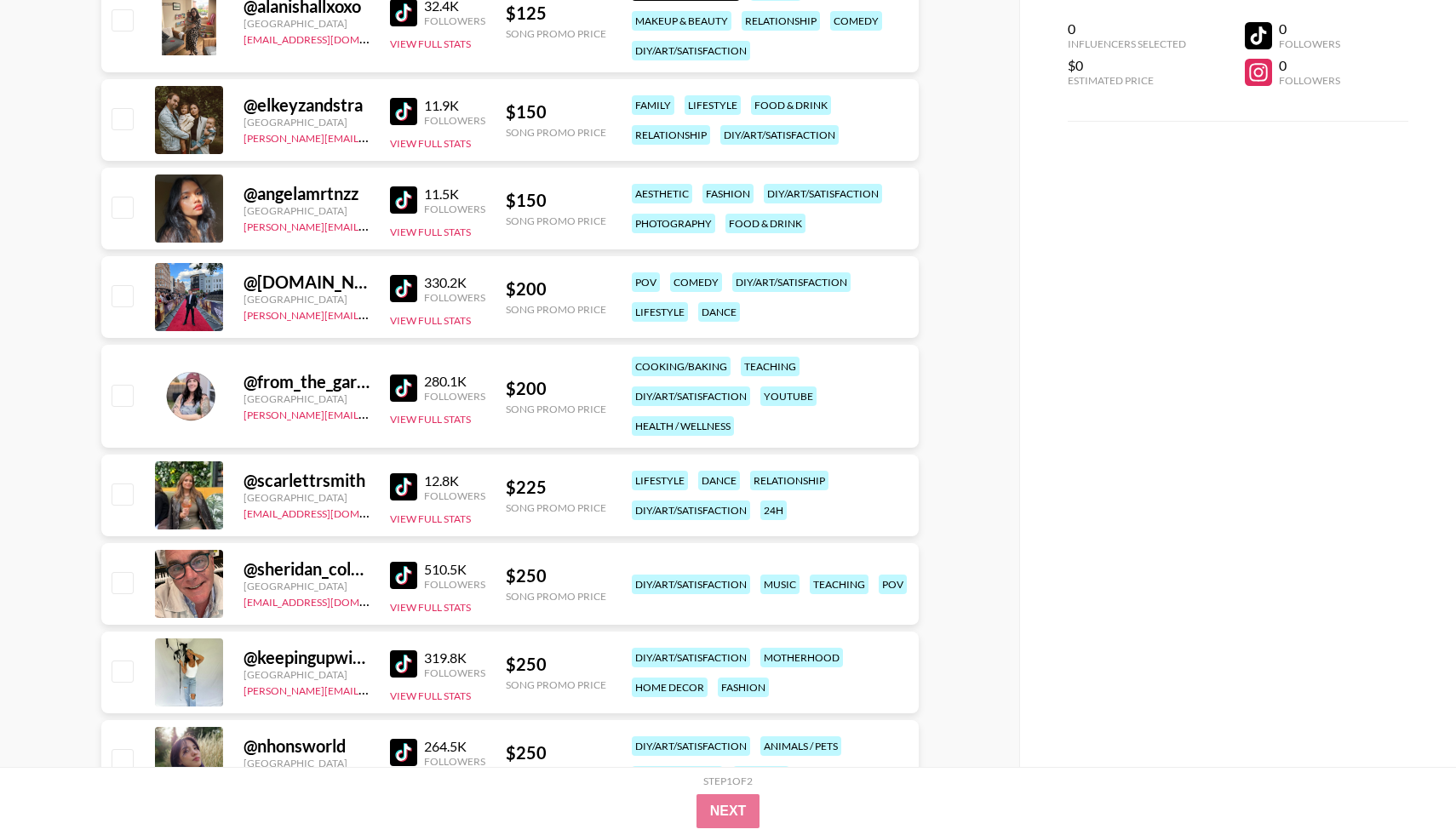
scroll to position [464, 0]
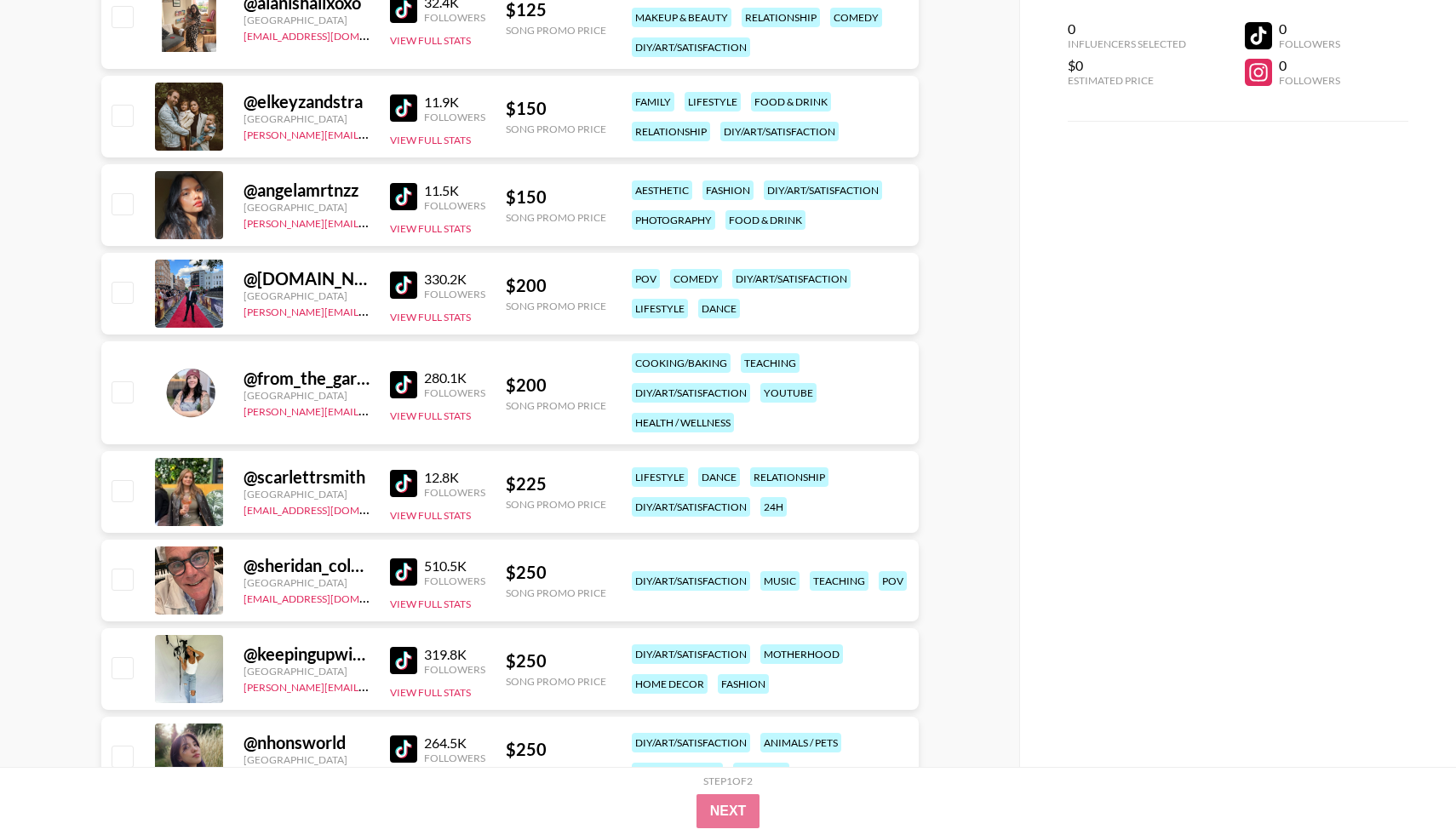
click at [404, 487] on img at bounding box center [404, 483] width 27 height 27
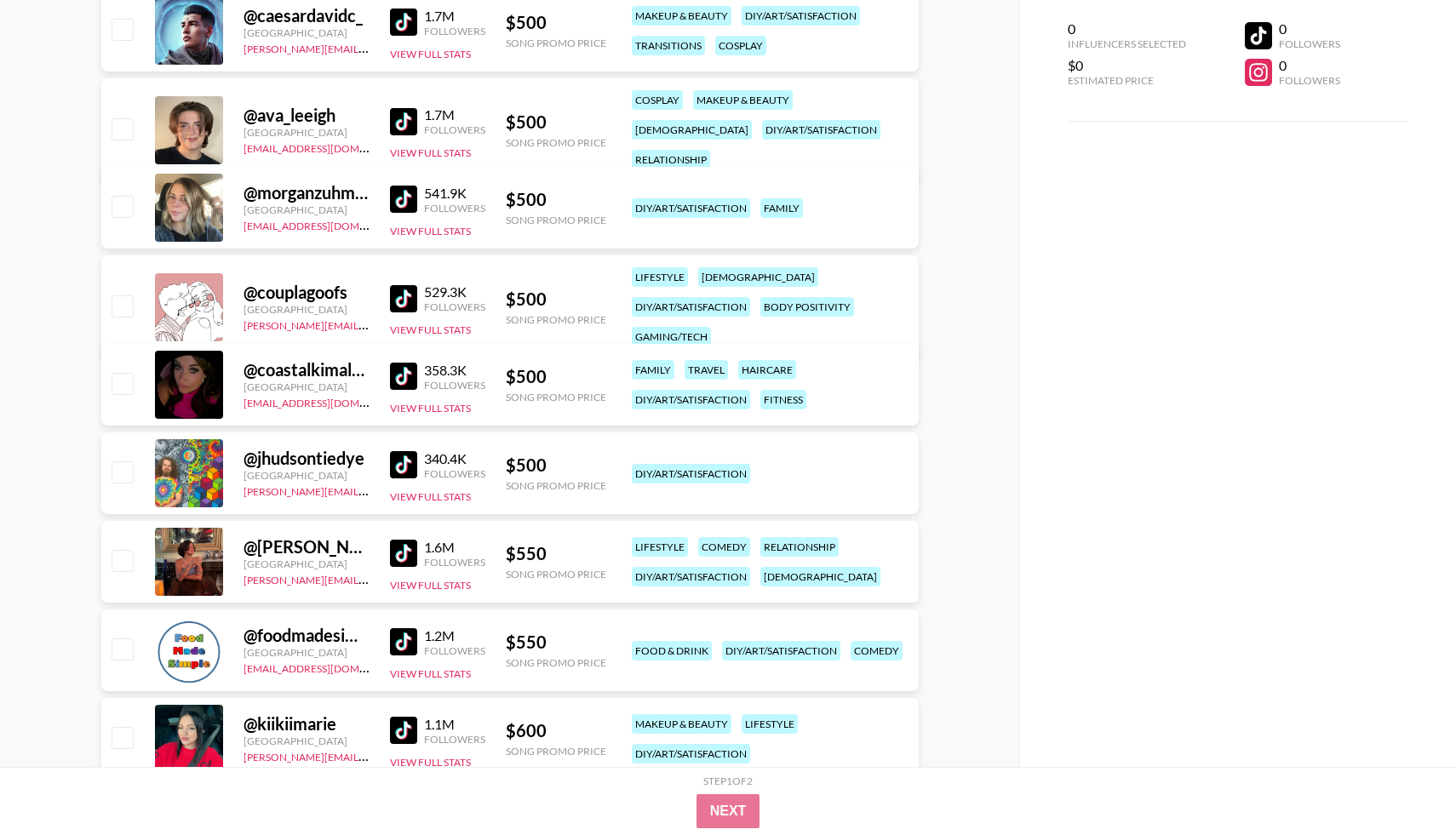
scroll to position [3940, 0]
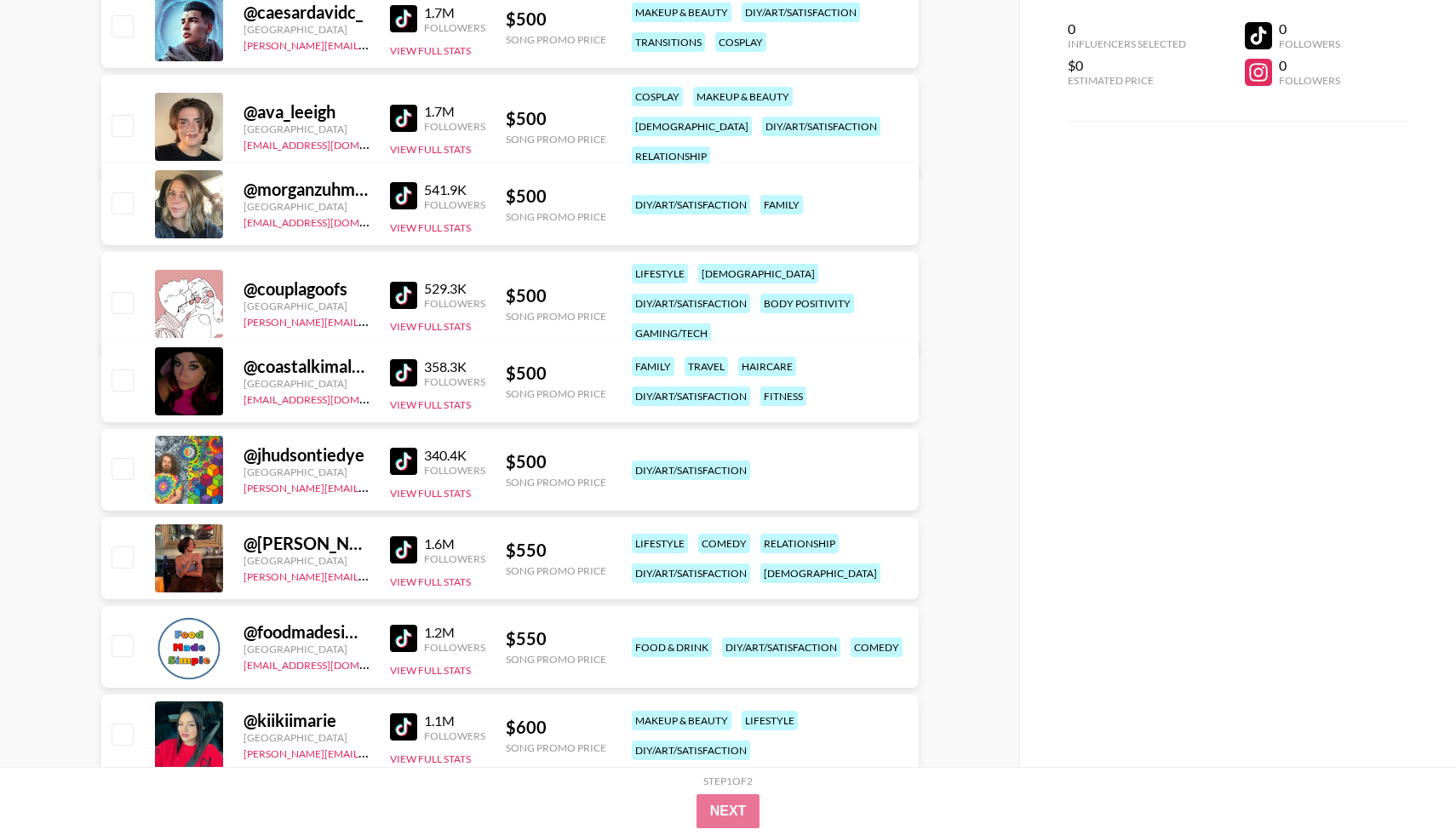
click at [398, 451] on img at bounding box center [404, 461] width 27 height 27
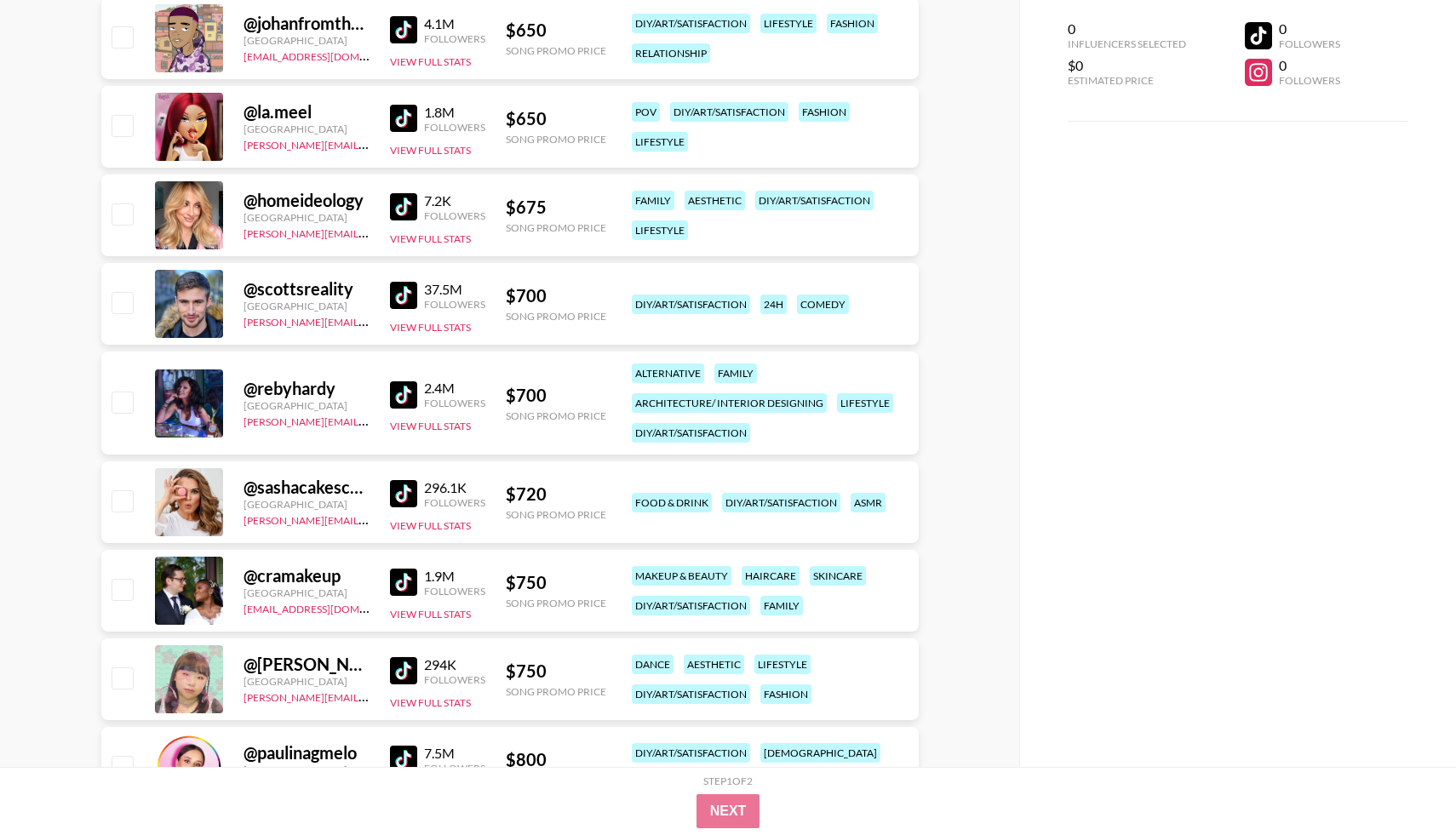
scroll to position [4815, 0]
click at [401, 129] on img at bounding box center [404, 117] width 27 height 27
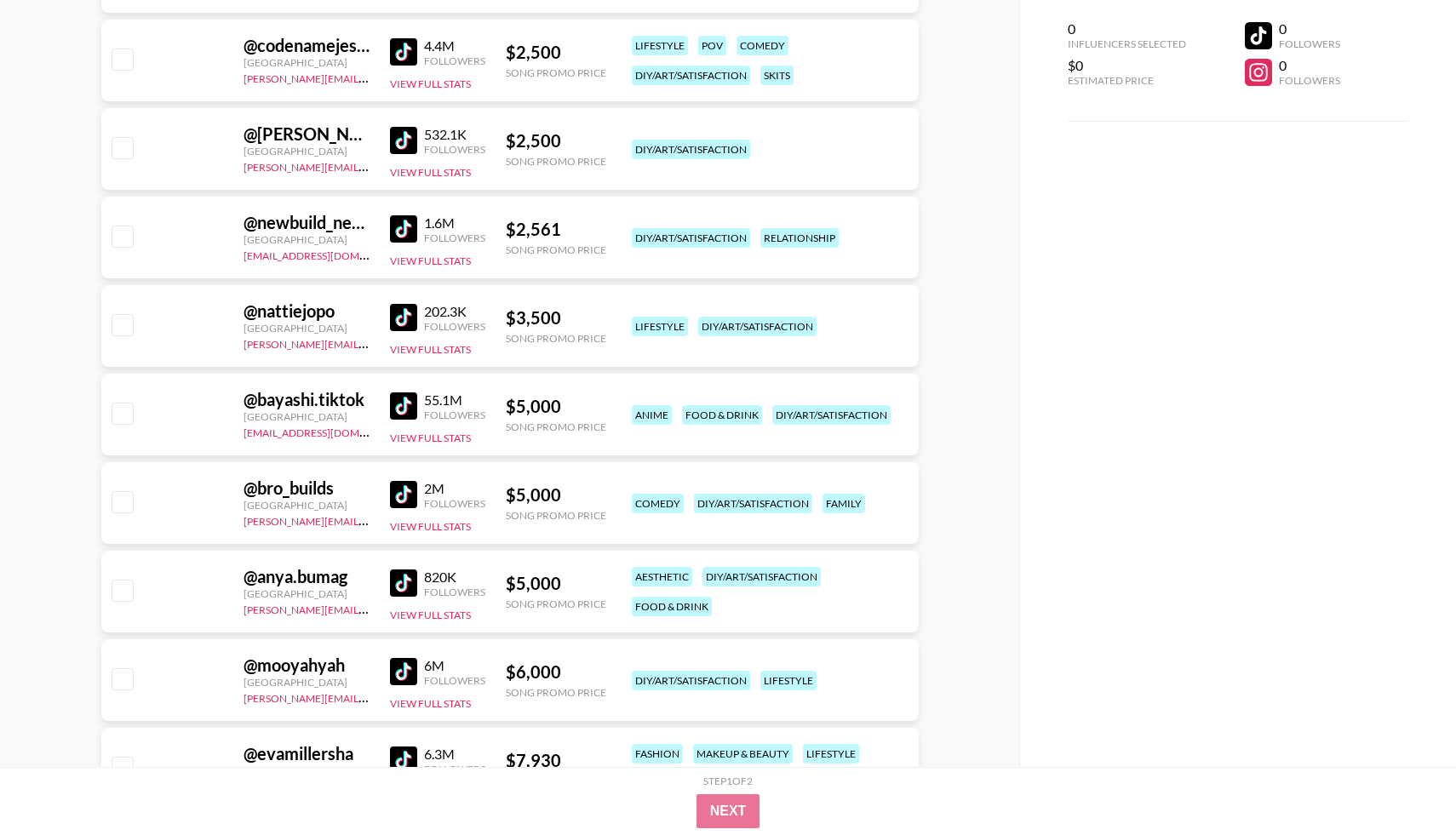
scroll to position [8712, 0]
